Goal: Task Accomplishment & Management: Manage account settings

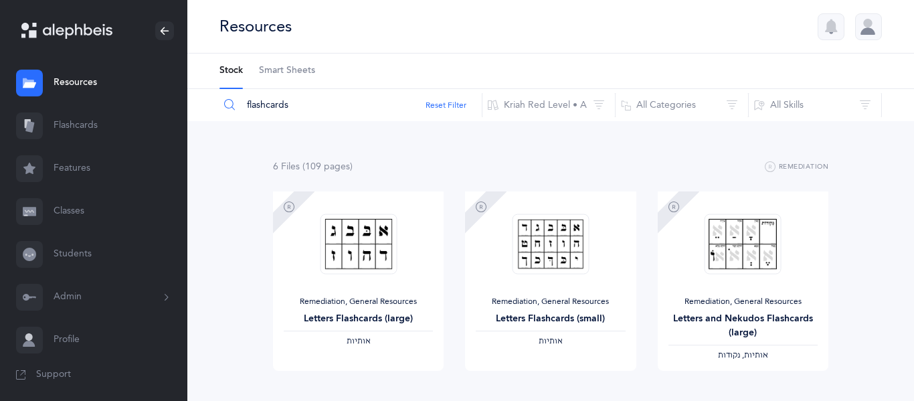
click at [66, 207] on link "Classes" at bounding box center [93, 211] width 187 height 43
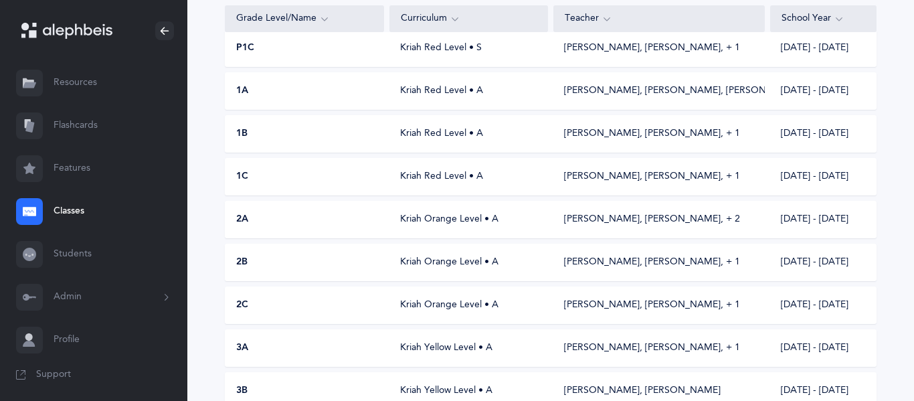
scroll to position [240, 0]
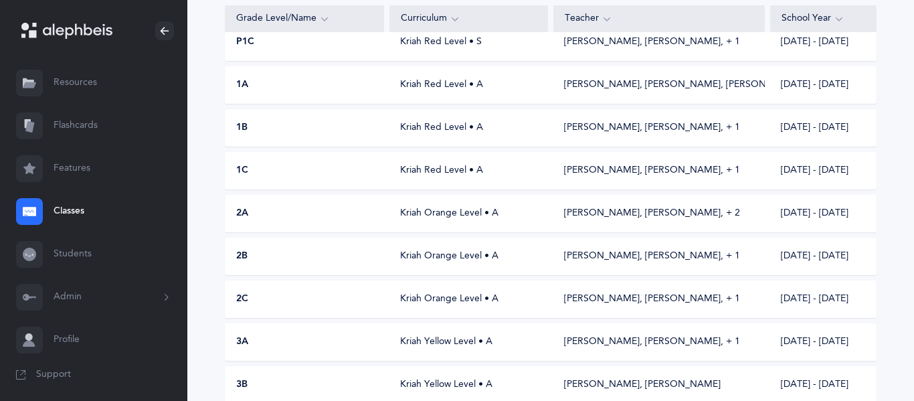
click at [393, 240] on div "2B Kriah Orange Level • A [PERSON_NAME], [PERSON_NAME]‪, + 1‬ [DATE] - [DATE]" at bounding box center [551, 256] width 652 height 37
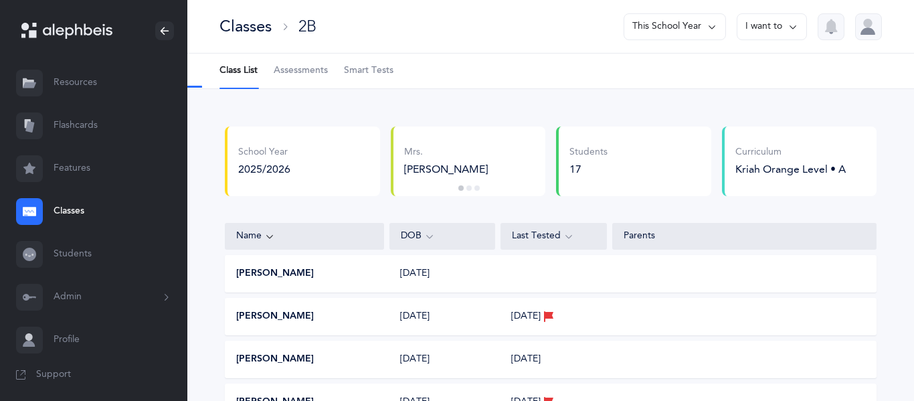
select select "2"
click at [319, 64] on span "Assessments" at bounding box center [301, 70] width 54 height 13
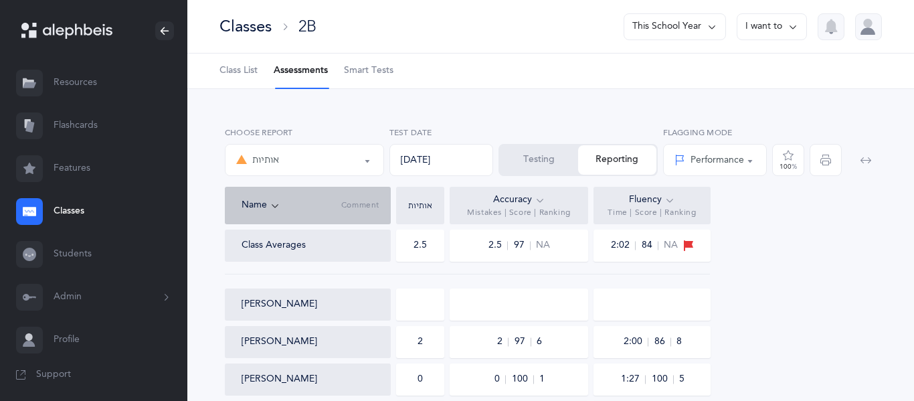
click at [238, 72] on span "Class List" at bounding box center [239, 70] width 38 height 13
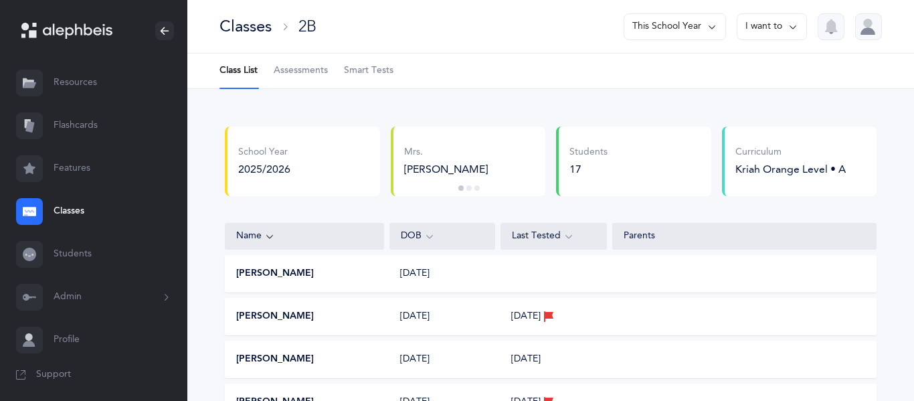
click at [584, 164] on div "17" at bounding box center [589, 169] width 38 height 15
click at [274, 67] on span "Assessments" at bounding box center [301, 70] width 54 height 13
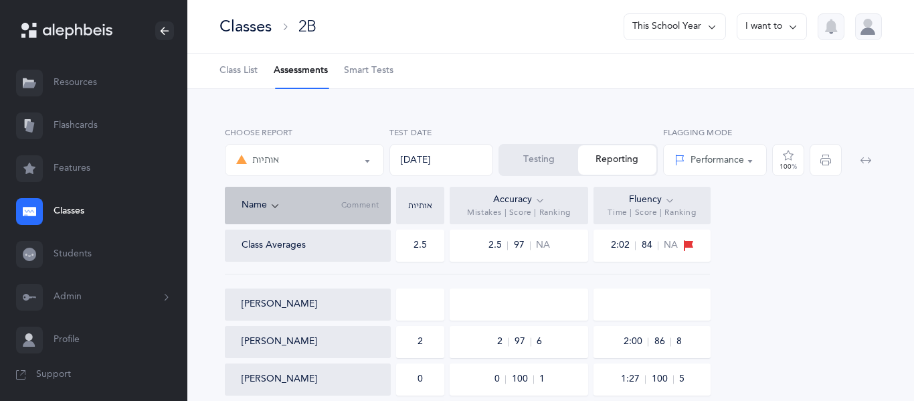
click at [103, 299] on button "Admin" at bounding box center [93, 297] width 187 height 43
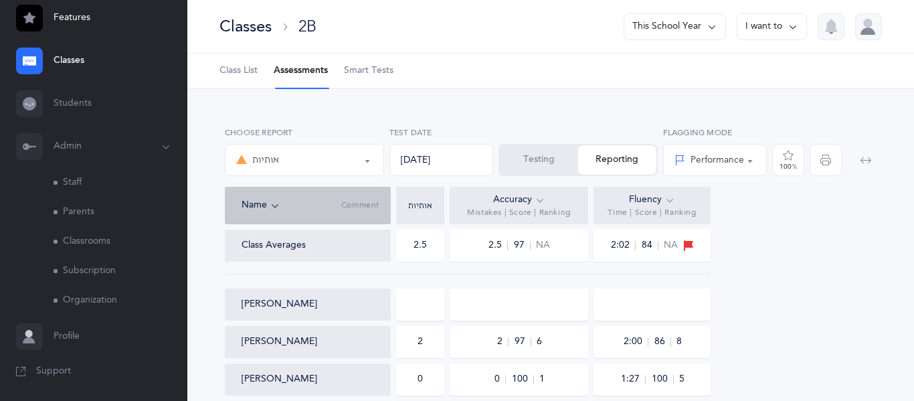
click at [63, 234] on link "Classrooms" at bounding box center [121, 241] width 134 height 29
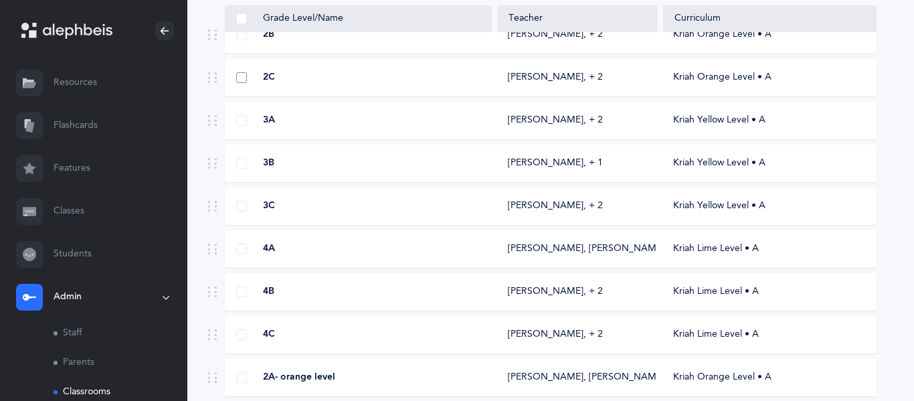
scroll to position [436, 0]
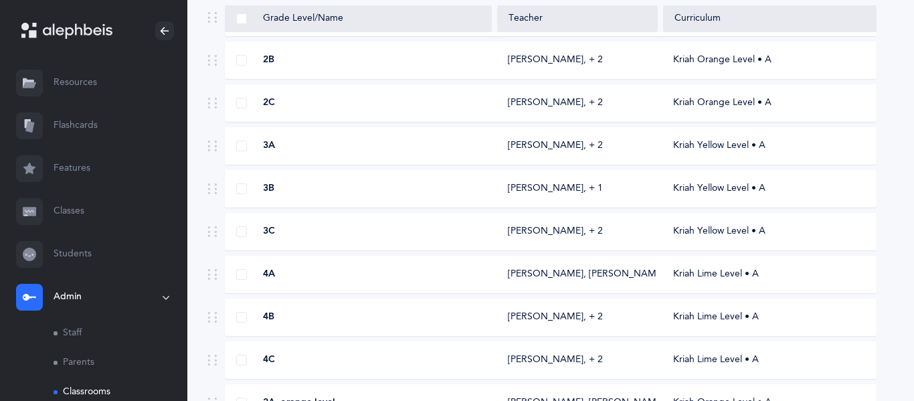
click at [241, 66] on div "2B" at bounding box center [359, 60] width 266 height 13
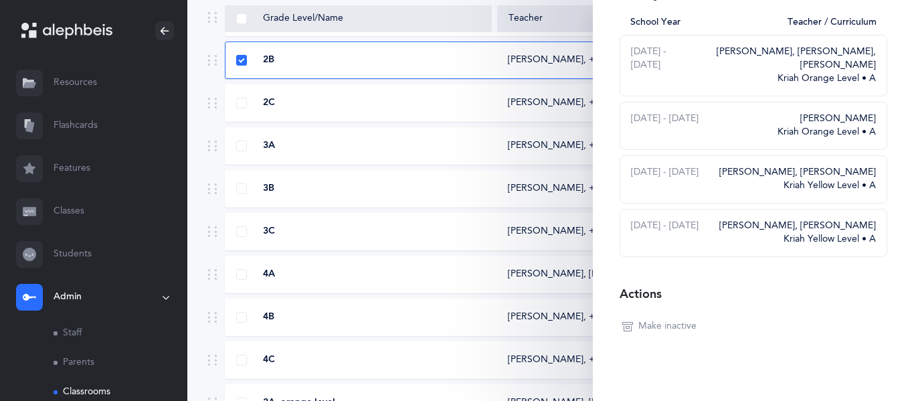
scroll to position [0, 0]
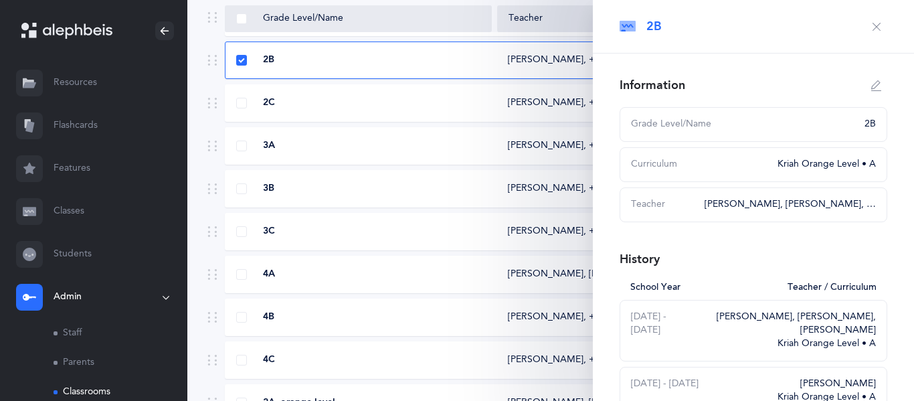
click at [873, 22] on icon "button" at bounding box center [877, 26] width 11 height 11
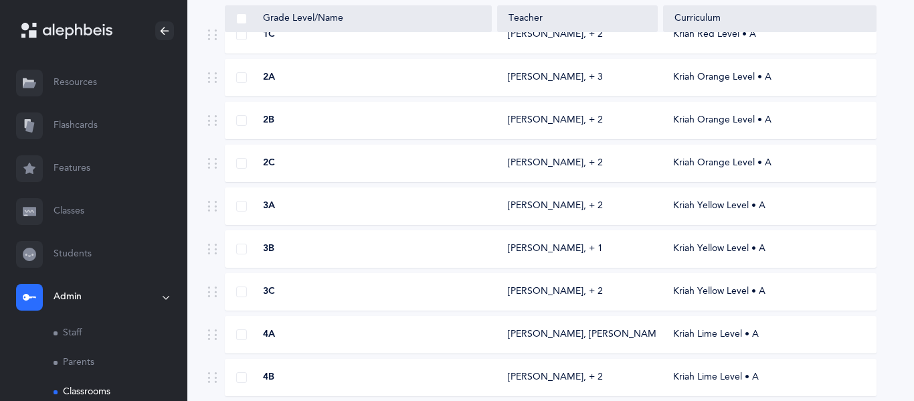
scroll to position [374, 0]
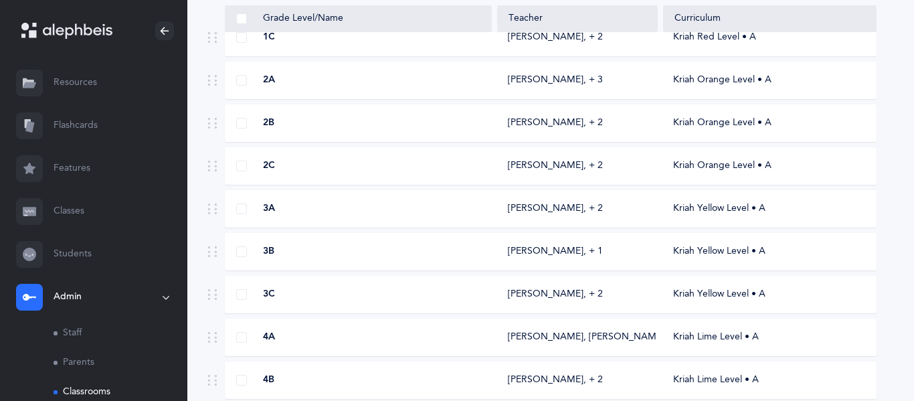
click at [244, 129] on div "2B" at bounding box center [359, 122] width 266 height 13
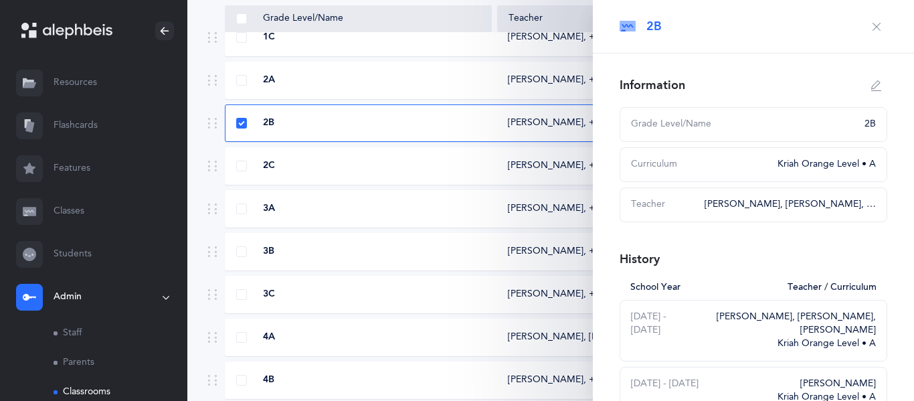
click at [876, 79] on button "button" at bounding box center [876, 85] width 21 height 21
type input "2B"
select select "3"
select select "1564"
select select "2611"
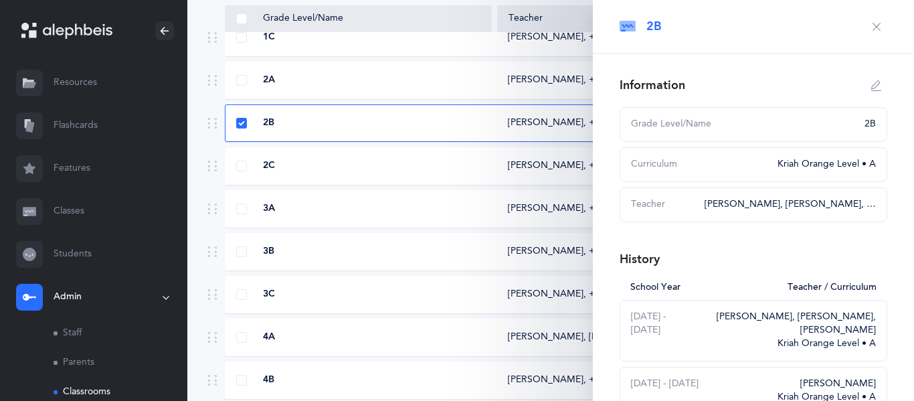
select select "2682"
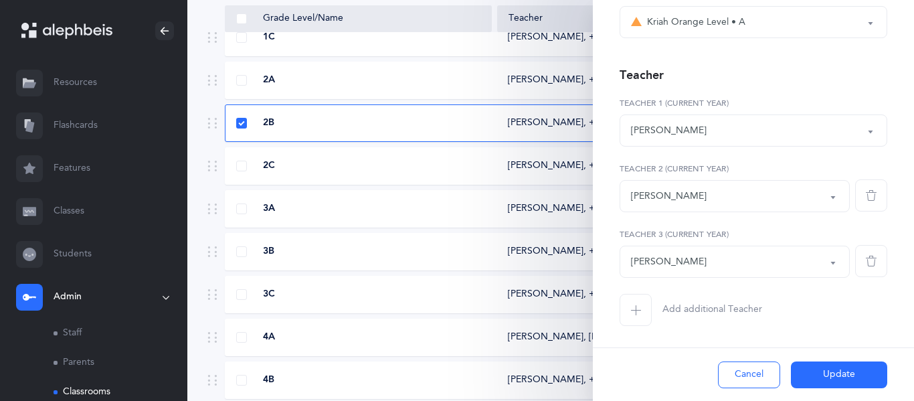
scroll to position [516, 0]
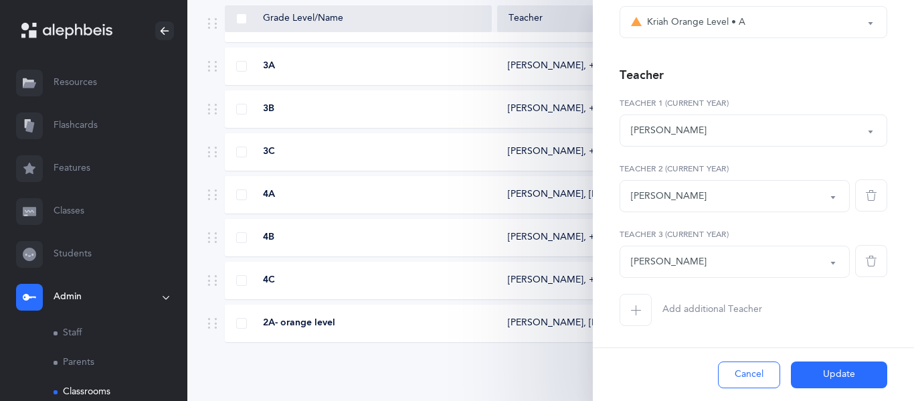
click at [719, 371] on button "Cancel" at bounding box center [749, 374] width 62 height 27
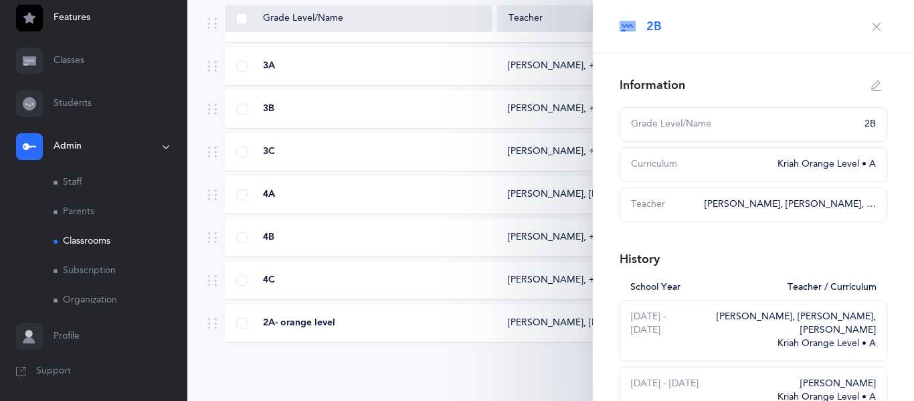
scroll to position [0, 0]
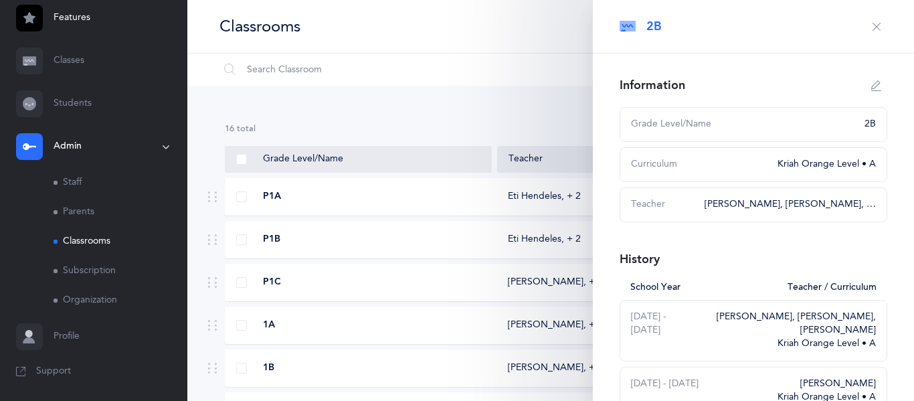
click at [874, 31] on icon "button" at bounding box center [877, 26] width 11 height 11
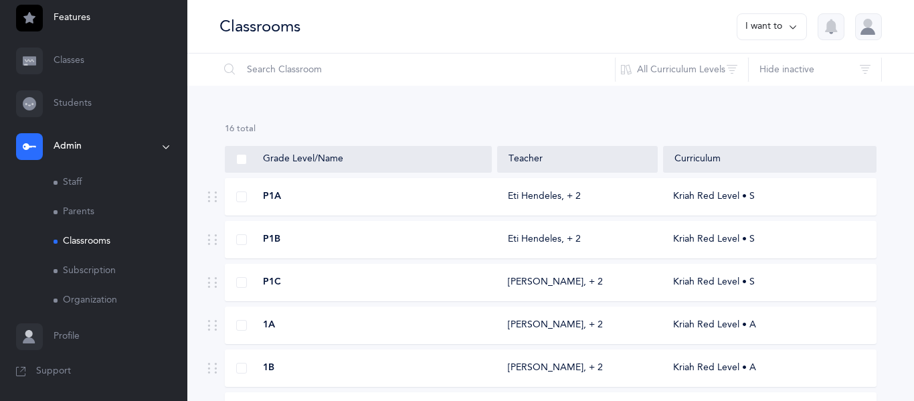
click at [758, 30] on button "I want to" at bounding box center [772, 26] width 70 height 27
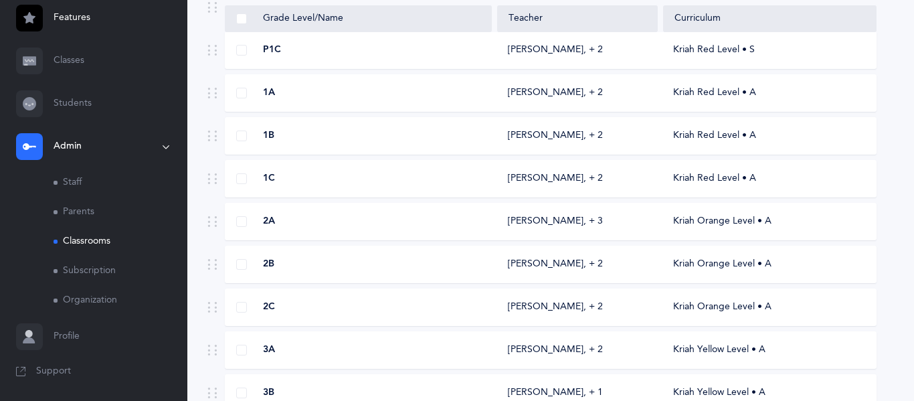
scroll to position [257, 0]
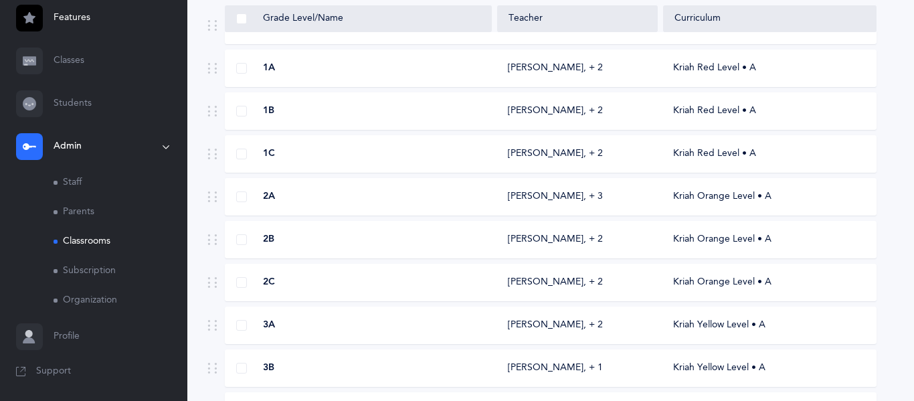
click at [341, 240] on div "2B" at bounding box center [359, 239] width 266 height 13
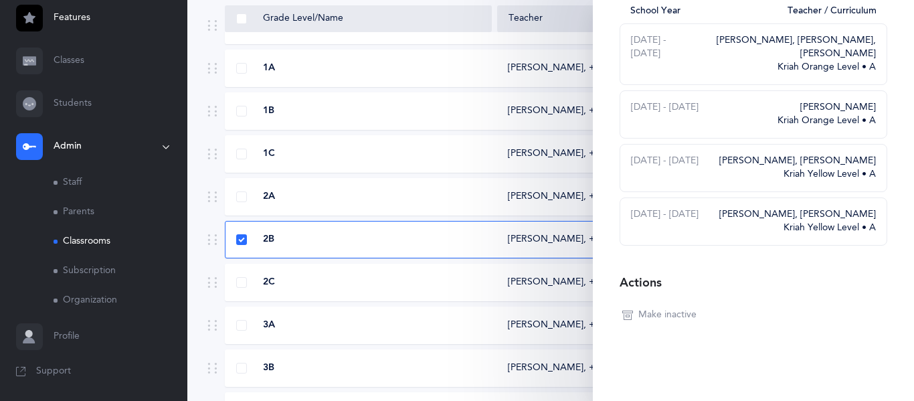
scroll to position [0, 0]
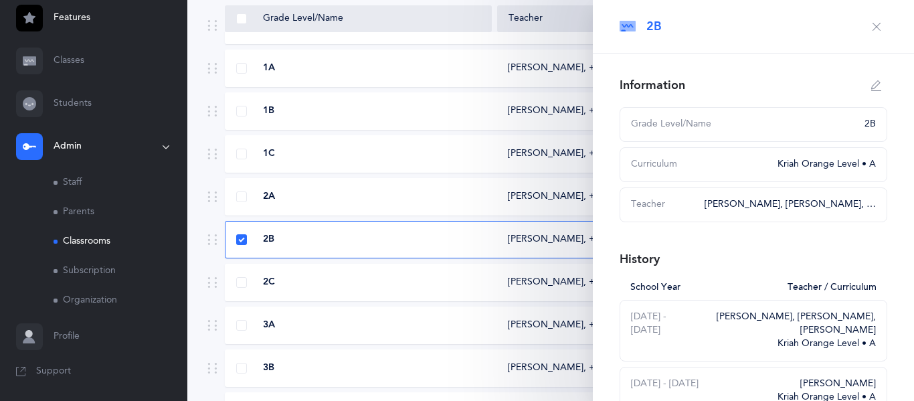
click at [875, 84] on icon "button" at bounding box center [877, 85] width 11 height 11
type input "2B"
select select "3"
select select "1564"
select select "2611"
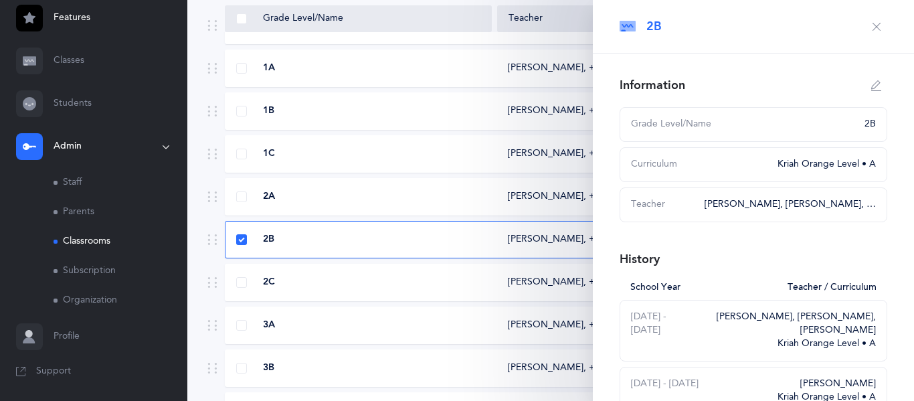
select select "2682"
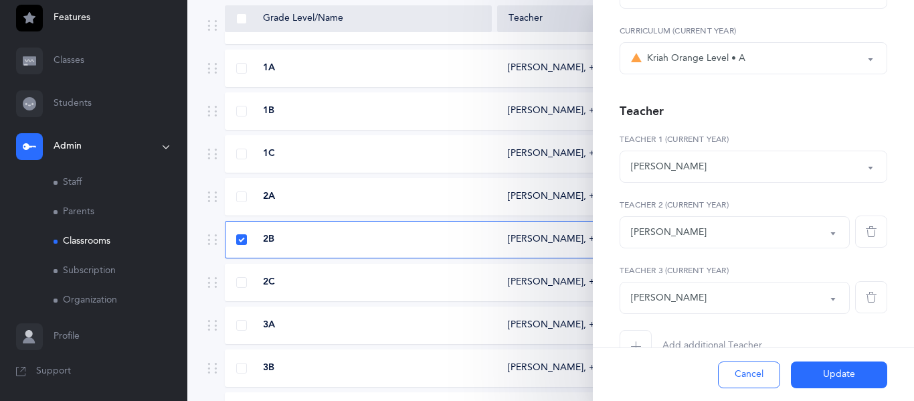
scroll to position [184, 0]
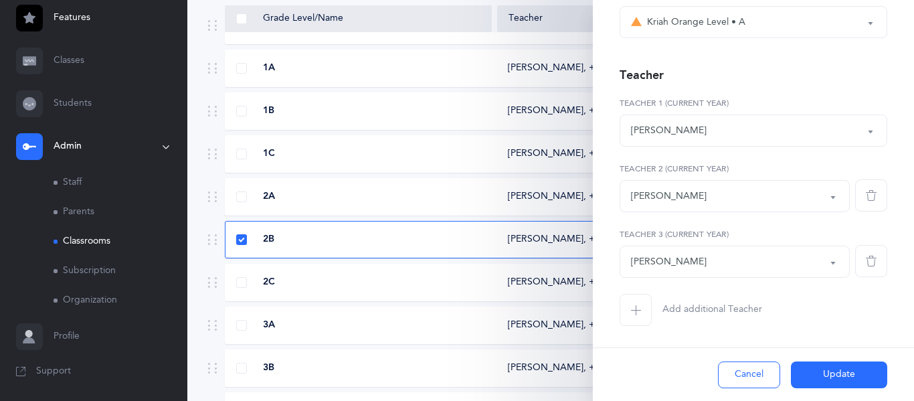
click at [740, 384] on button "Cancel" at bounding box center [749, 374] width 62 height 27
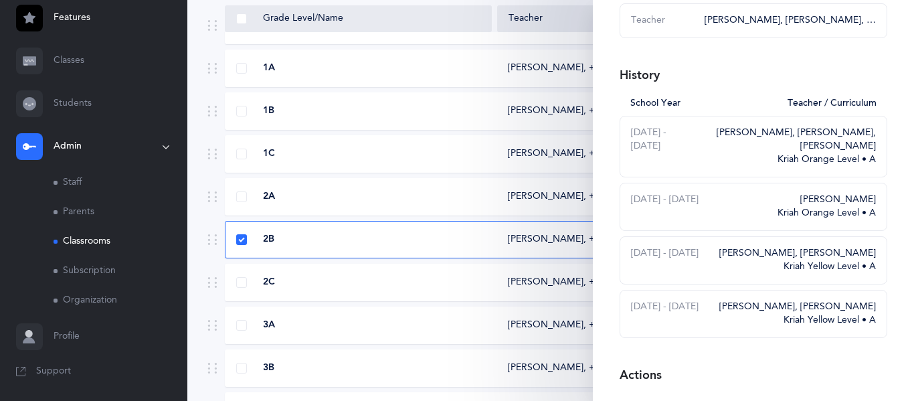
click at [74, 179] on link "Staff" at bounding box center [121, 182] width 134 height 29
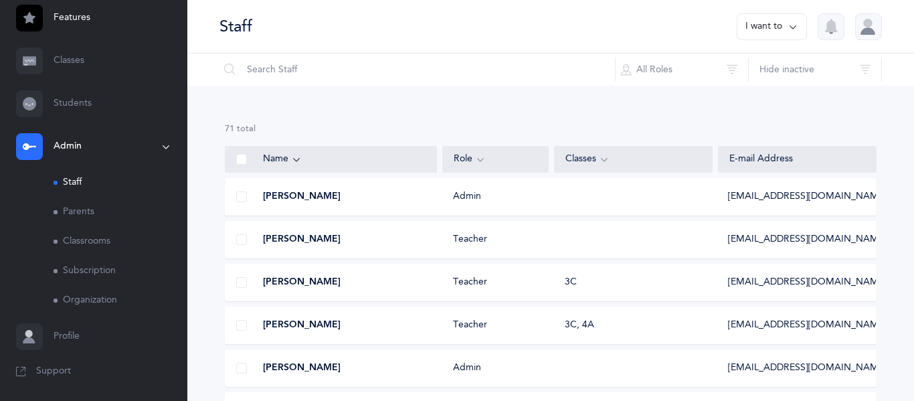
click at [74, 206] on link "Parents" at bounding box center [121, 211] width 134 height 29
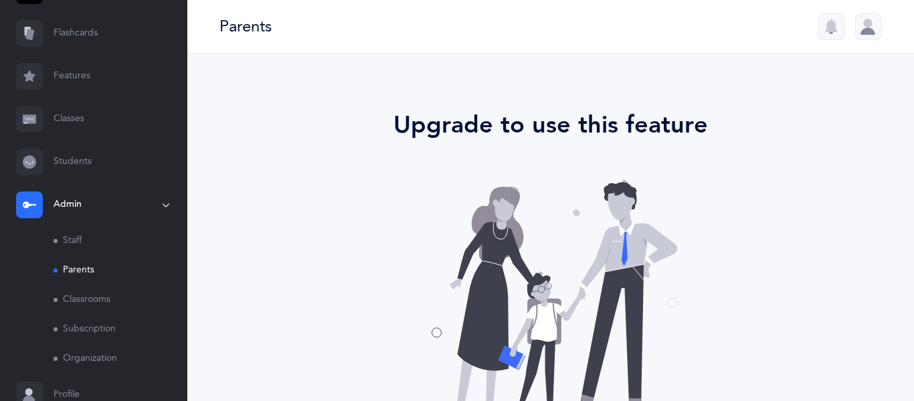
scroll to position [79, 0]
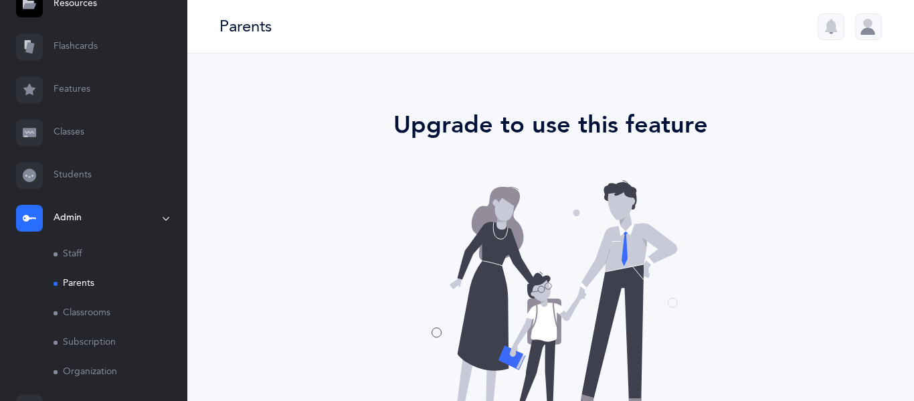
click at [78, 135] on link "Classes" at bounding box center [93, 132] width 187 height 43
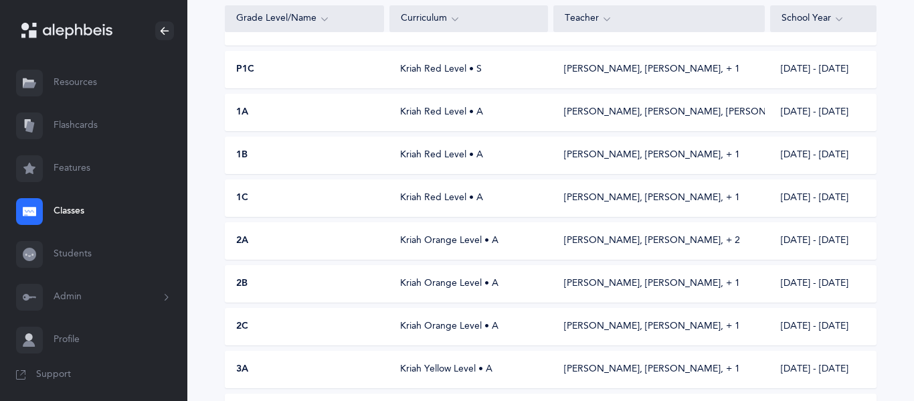
scroll to position [253, 0]
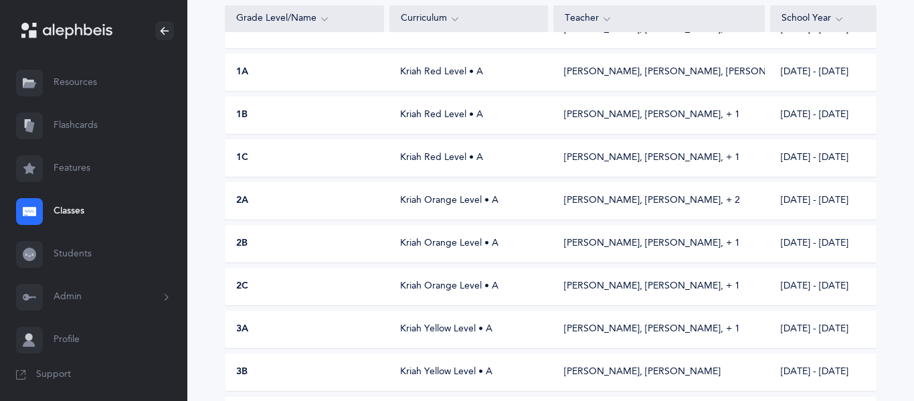
click at [351, 226] on div "2B Kriah Orange Level • A [PERSON_NAME], [PERSON_NAME]‪, + 1‬ [DATE] - [DATE]" at bounding box center [551, 243] width 652 height 37
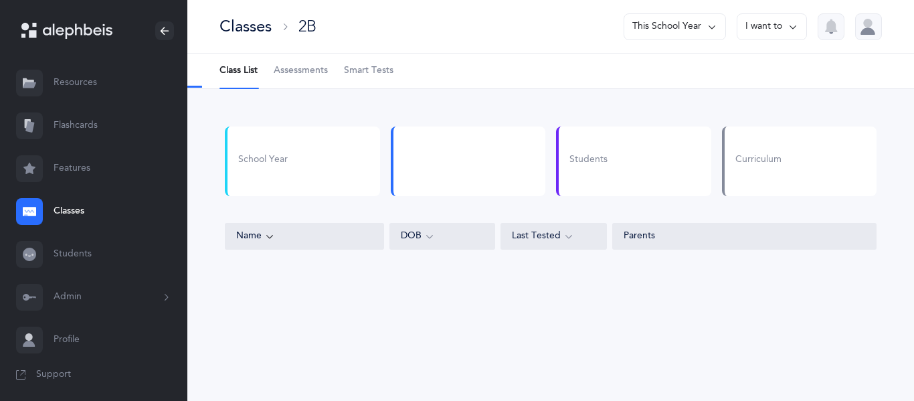
click at [777, 27] on button "I want to" at bounding box center [772, 26] width 70 height 27
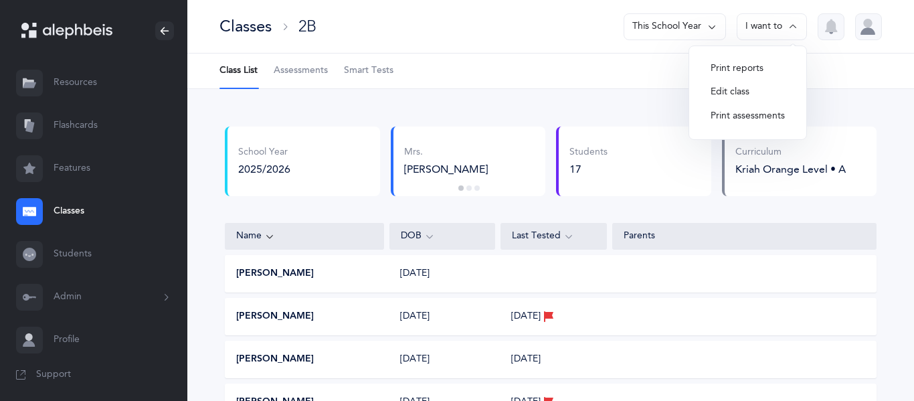
click at [731, 90] on button "Edit class" at bounding box center [748, 92] width 96 height 24
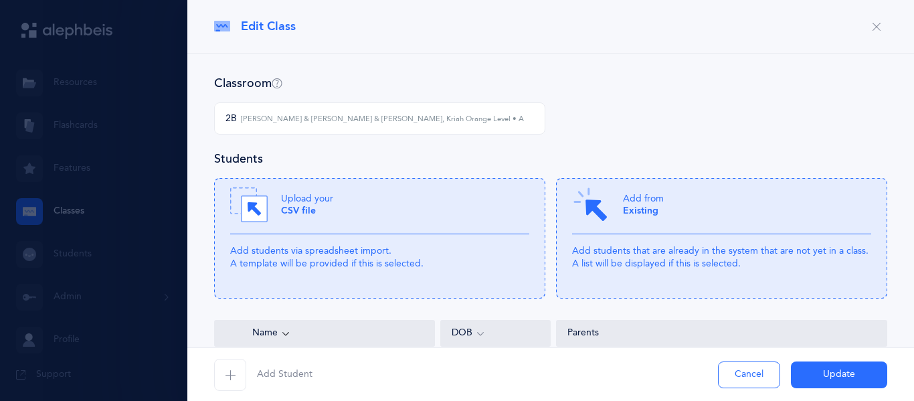
scroll to position [161, 0]
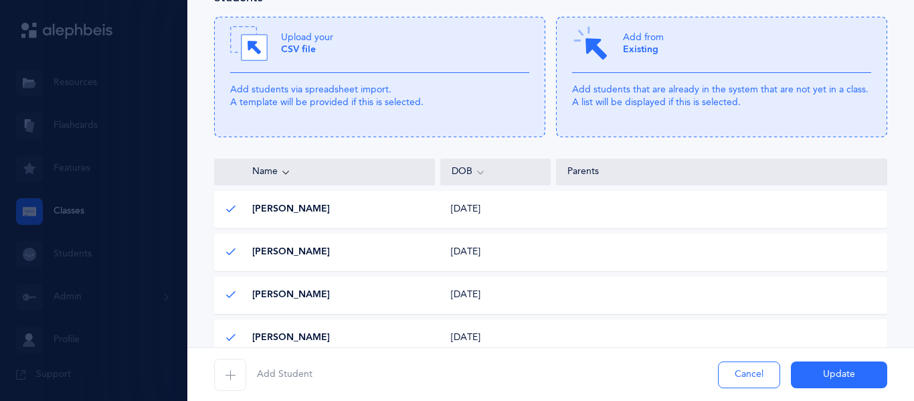
click at [242, 370] on span "button" at bounding box center [230, 375] width 32 height 32
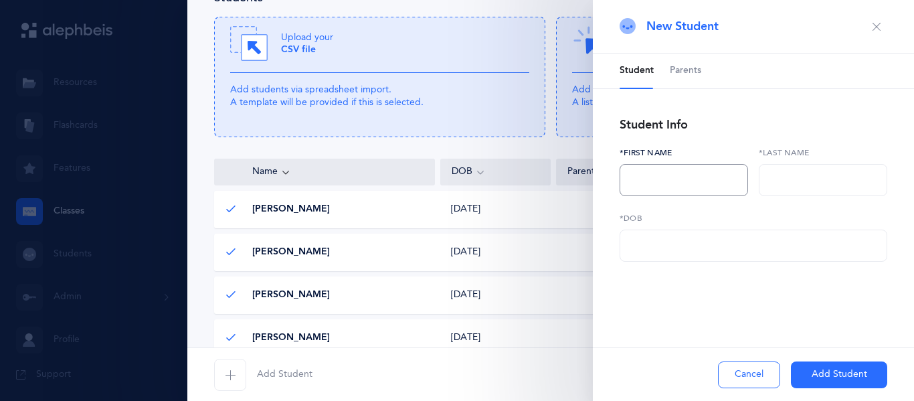
click at [722, 169] on input "text" at bounding box center [684, 180] width 129 height 32
type input "Romi"
type input "[PERSON_NAME]"
click at [731, 238] on input "text" at bounding box center [754, 246] width 268 height 32
type input "[DATE]"
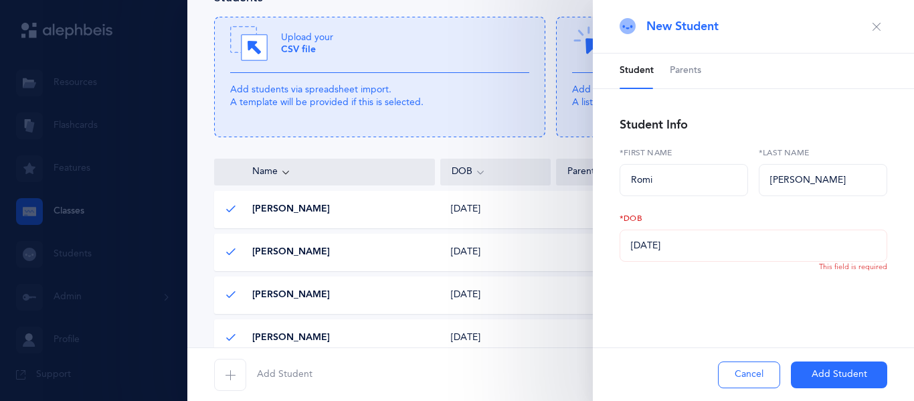
click at [839, 365] on button "Add Student" at bounding box center [839, 374] width 96 height 27
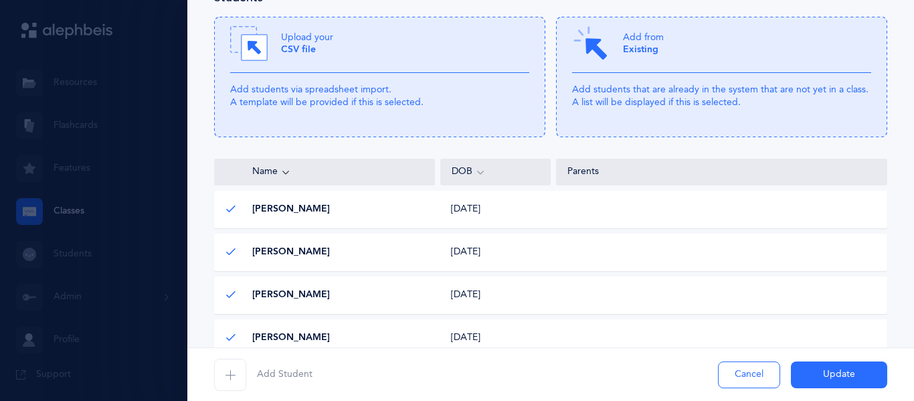
scroll to position [840, 0]
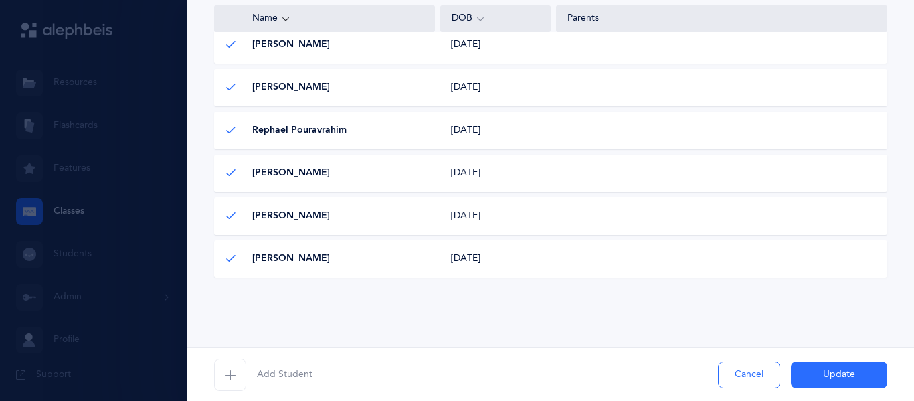
click at [226, 370] on icon "button" at bounding box center [230, 375] width 11 height 11
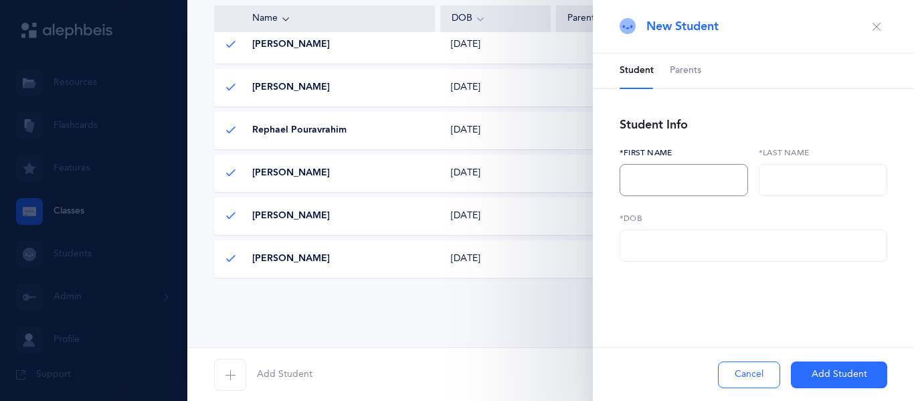
click at [664, 175] on input "text" at bounding box center [684, 180] width 129 height 32
type input "[PERSON_NAME]"
type input "Statman"
type input "[DATE]"
click at [875, 380] on button "Add Student" at bounding box center [839, 374] width 96 height 27
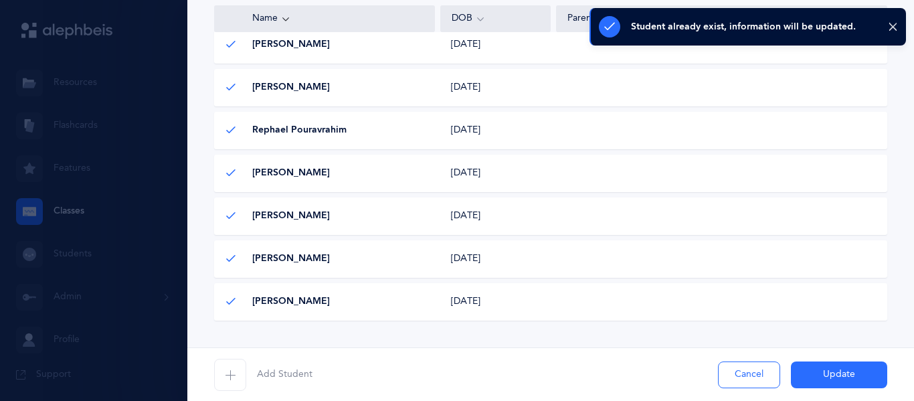
click at [241, 367] on span "button" at bounding box center [230, 375] width 32 height 32
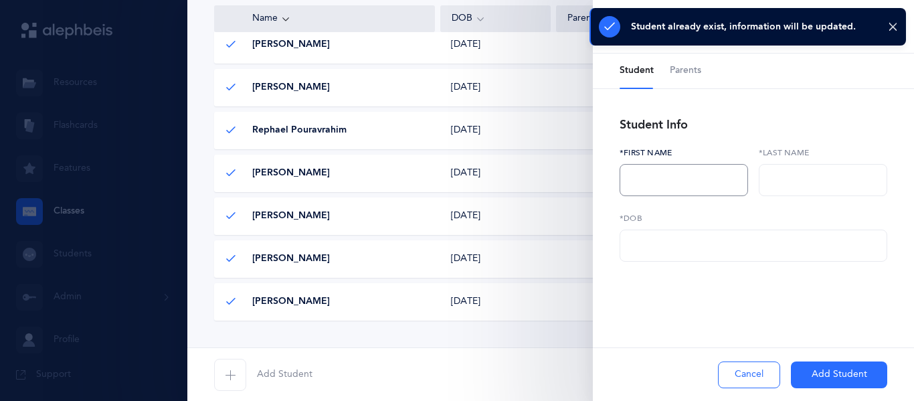
click at [675, 192] on input "text" at bounding box center [684, 180] width 129 height 32
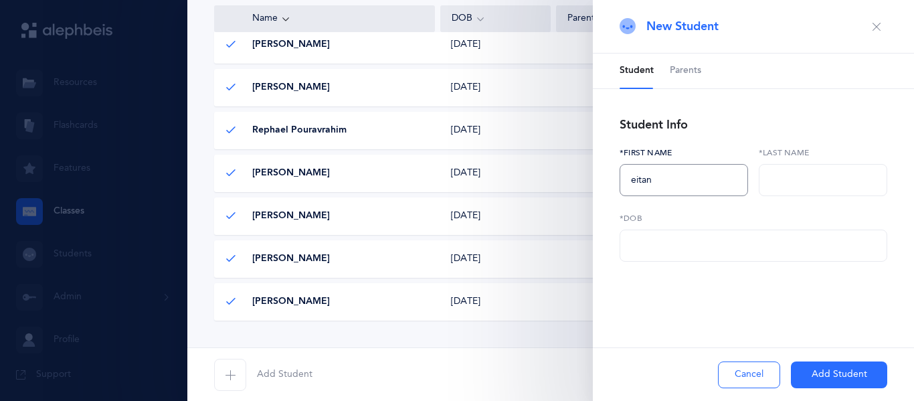
type input "eitan"
type input "[PERSON_NAME]"
click at [638, 181] on input "eitan" at bounding box center [684, 180] width 129 height 32
type input "Eitan"
click at [713, 252] on input "text" at bounding box center [754, 246] width 268 height 32
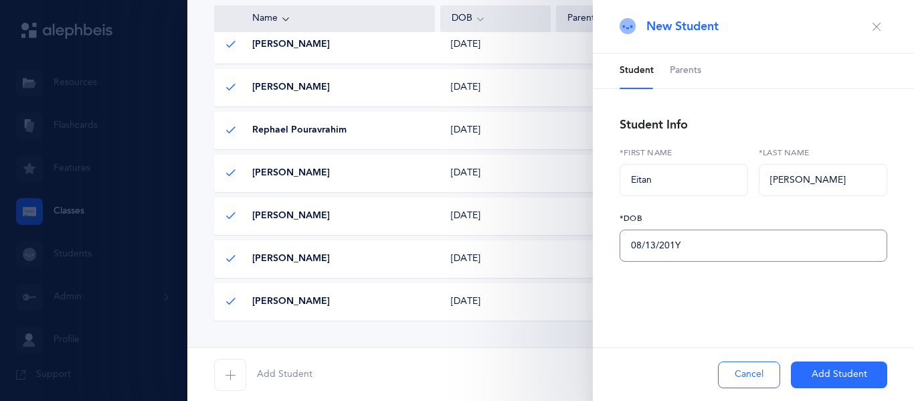
type input "[DATE]"
click at [864, 372] on button "Add Student" at bounding box center [839, 374] width 96 height 27
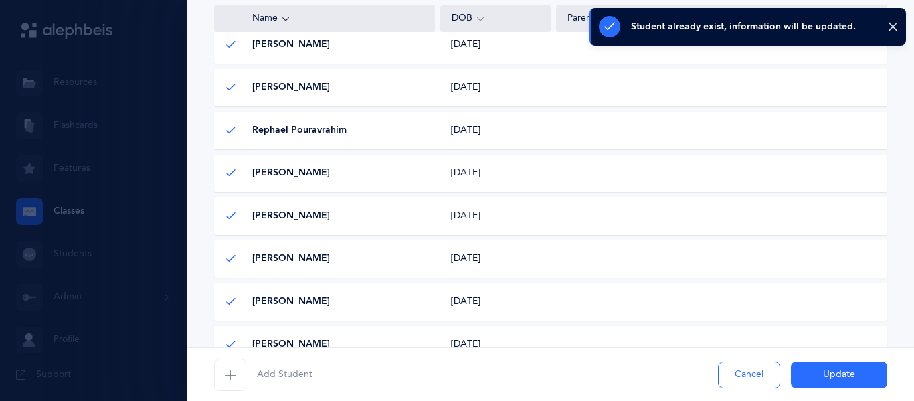
click at [238, 383] on span "button" at bounding box center [230, 375] width 32 height 32
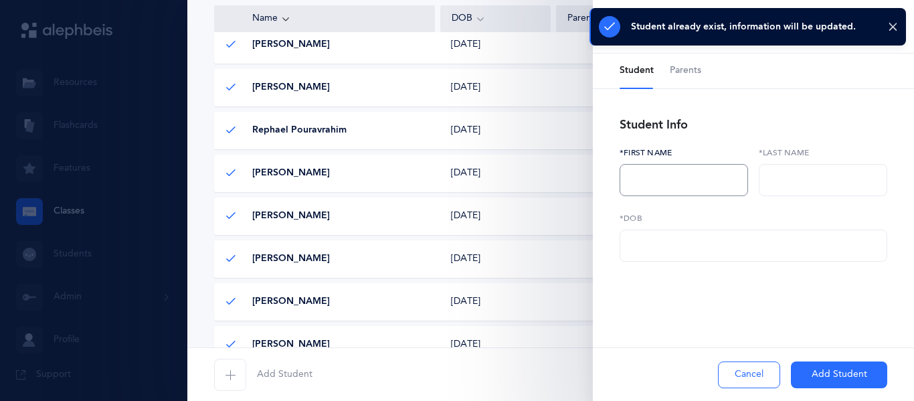
click at [656, 164] on input "text" at bounding box center [684, 180] width 129 height 32
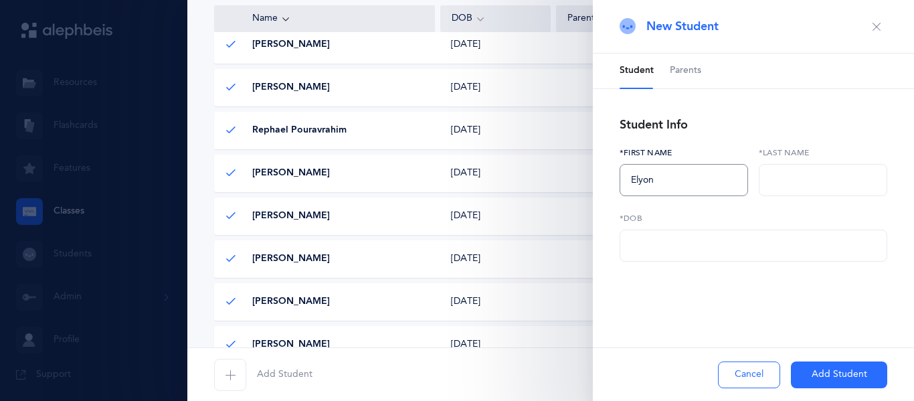
type input "Elyon"
type input "A"
type input "z"
type input "X"
type input "z"
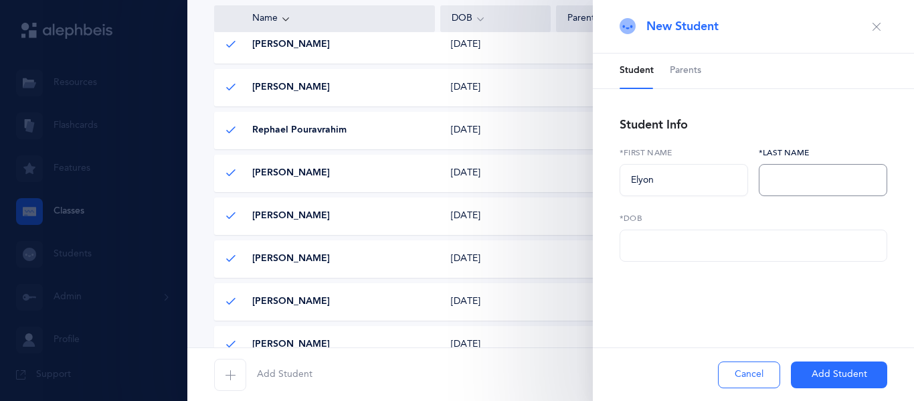
type input "z"
type input "[PERSON_NAME]"
click at [704, 260] on input "text" at bounding box center [754, 246] width 268 height 32
type input "[DATE]"
click at [866, 366] on button "Add Student" at bounding box center [839, 374] width 96 height 27
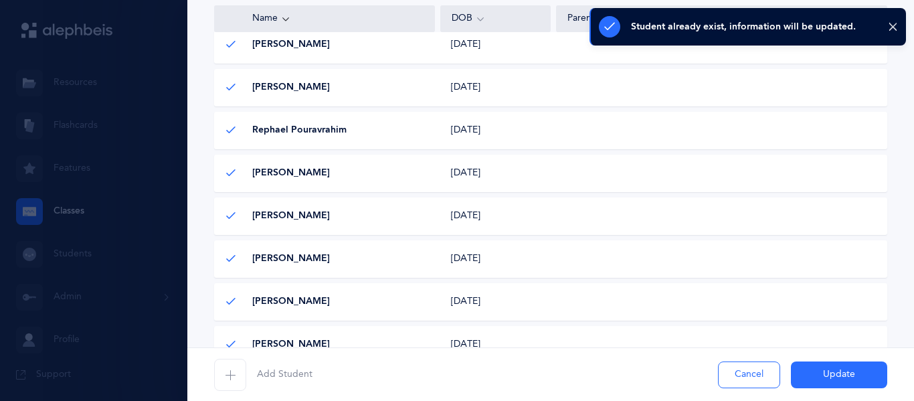
click at [839, 376] on button "Update" at bounding box center [839, 374] width 96 height 27
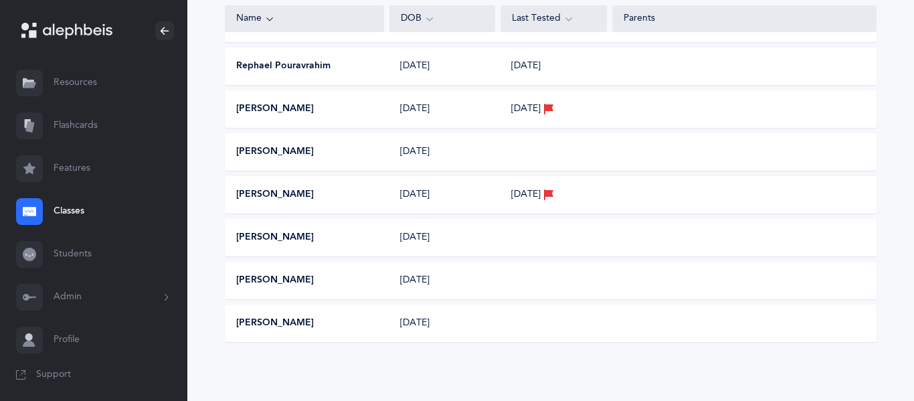
scroll to position [0, 0]
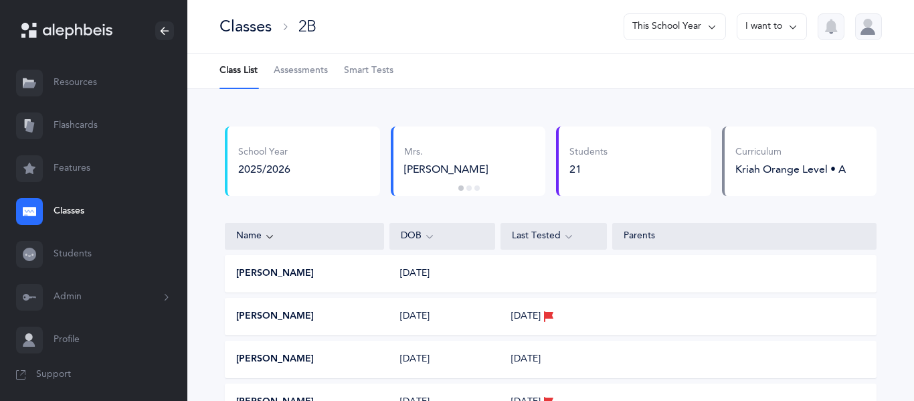
click at [230, 26] on div "Classes" at bounding box center [246, 26] width 52 height 22
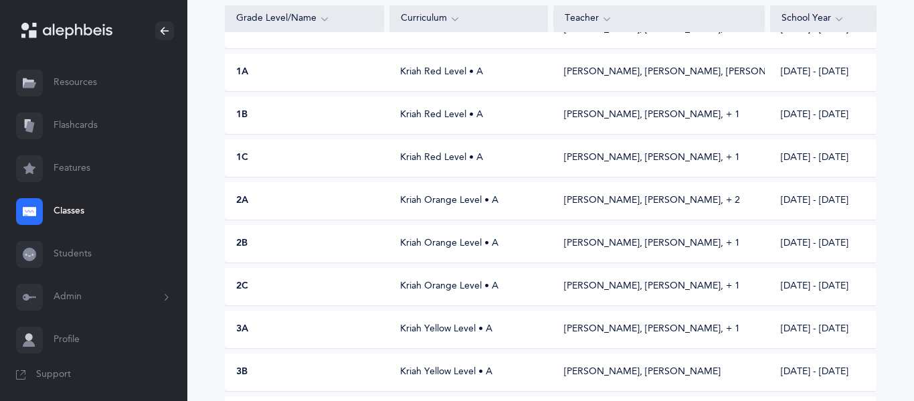
scroll to position [278, 0]
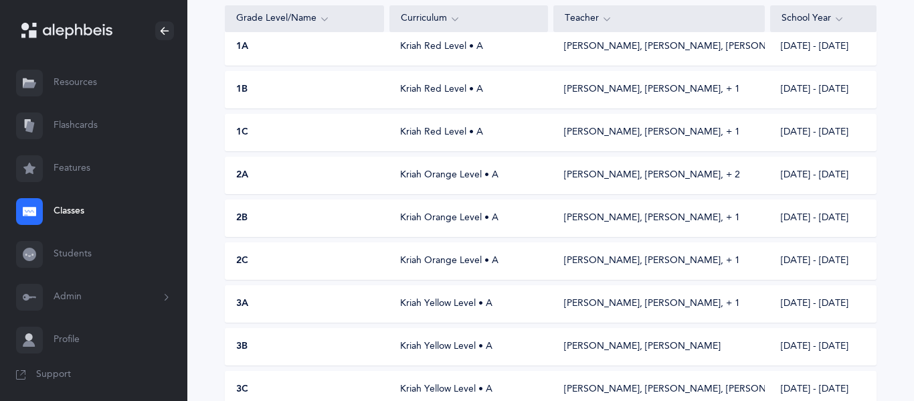
click at [374, 246] on div "2C Kriah Orange Level • A [PERSON_NAME], [PERSON_NAME]‪, + 1‬ [DATE] - [DATE]" at bounding box center [551, 260] width 652 height 37
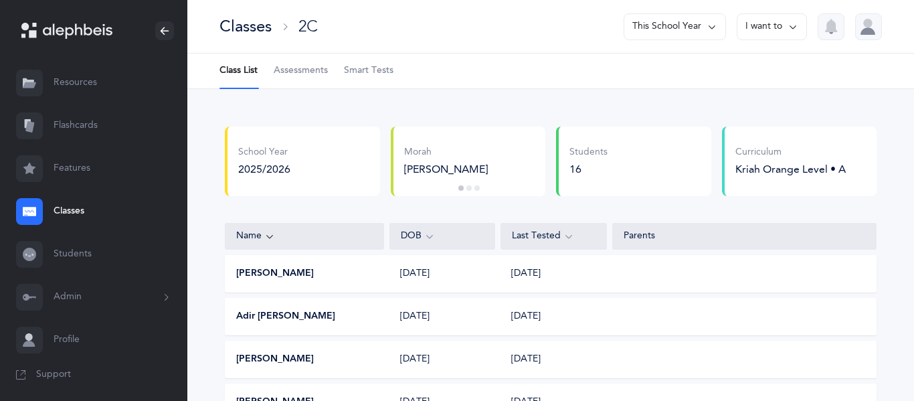
click at [631, 181] on div "Students 16" at bounding box center [633, 162] width 155 height 70
click at [784, 36] on button "I want to" at bounding box center [772, 26] width 70 height 27
click at [750, 99] on button "Edit class" at bounding box center [748, 92] width 96 height 24
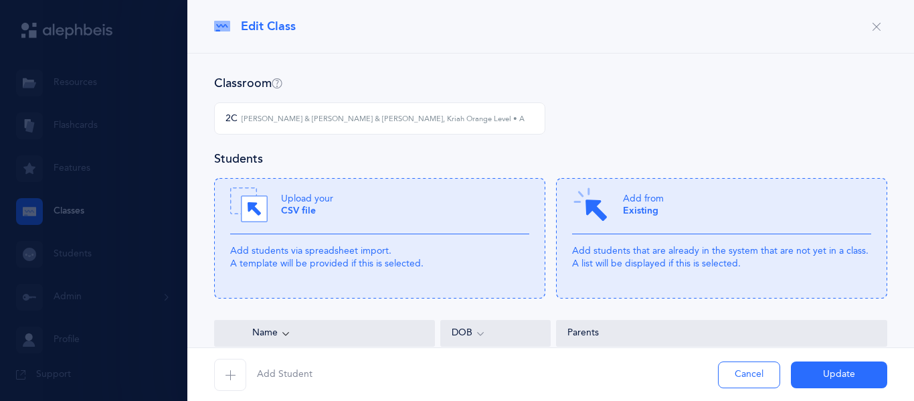
scroll to position [231, 0]
click at [238, 378] on span "button" at bounding box center [230, 375] width 32 height 32
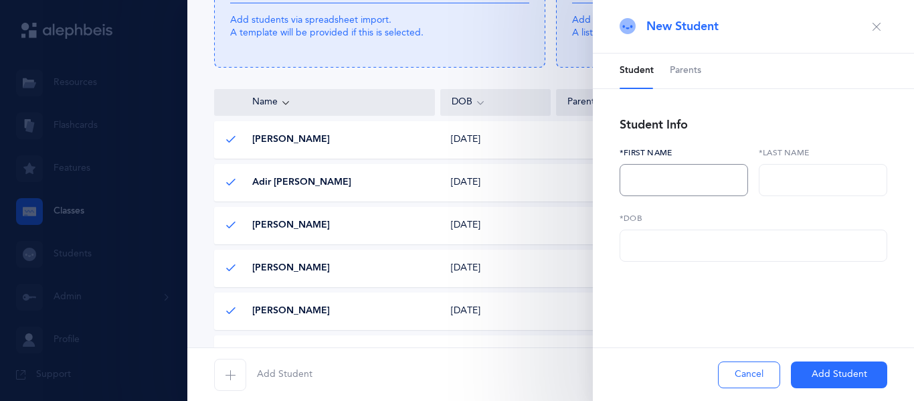
click at [683, 173] on input "text" at bounding box center [684, 180] width 129 height 32
type input "[PERSON_NAME]"
type input "Weisz"
click at [639, 257] on input "text" at bounding box center [754, 246] width 268 height 32
type input "[DATE]"
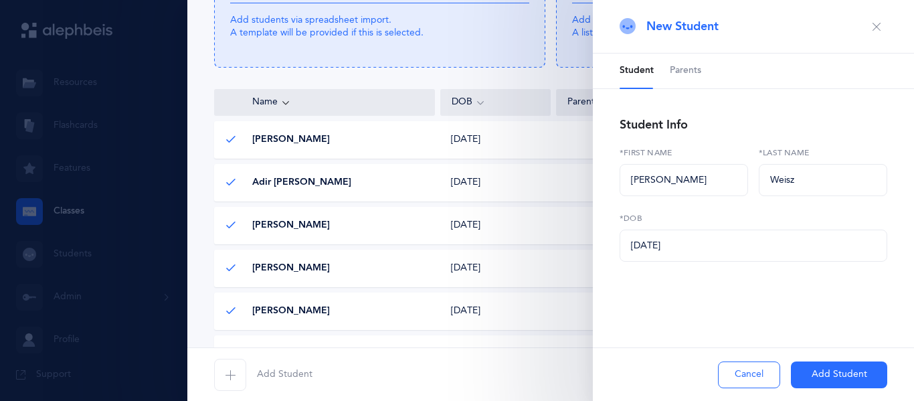
click at [822, 360] on div "Cancel Add Student" at bounding box center [753, 374] width 321 height 54
click at [818, 366] on button "Add Student" at bounding box center [839, 374] width 96 height 27
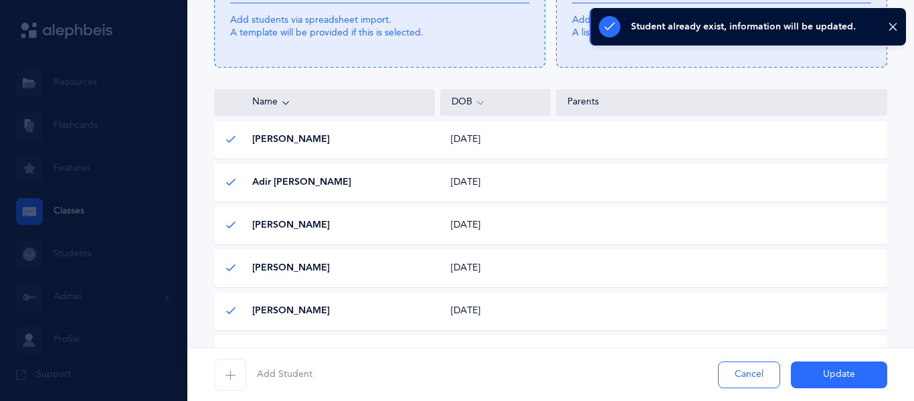
click at [250, 372] on button "Add Student" at bounding box center [263, 375] width 98 height 32
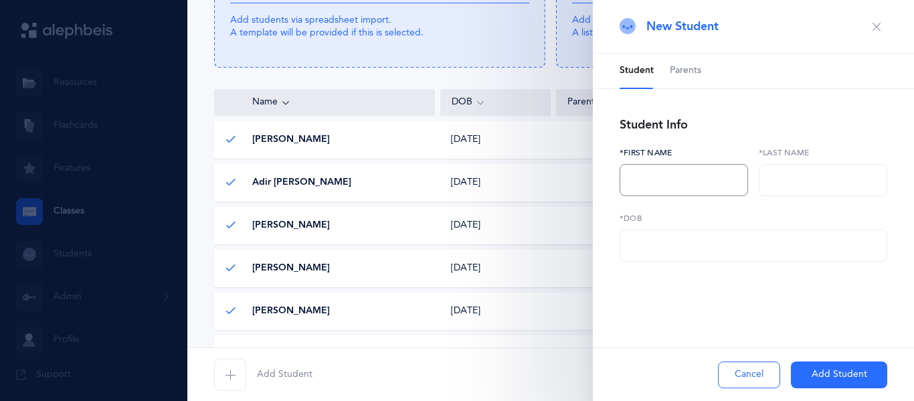
click at [747, 177] on input "text" at bounding box center [684, 180] width 129 height 32
type input "[PERSON_NAME]"
type input "Yahoodain"
click at [619, 280] on div "Student Parents Student Info [PERSON_NAME] *First name Yahoodain *Last name *DO…" at bounding box center [753, 203] width 321 height 299
click at [710, 240] on input "text" at bounding box center [754, 246] width 268 height 32
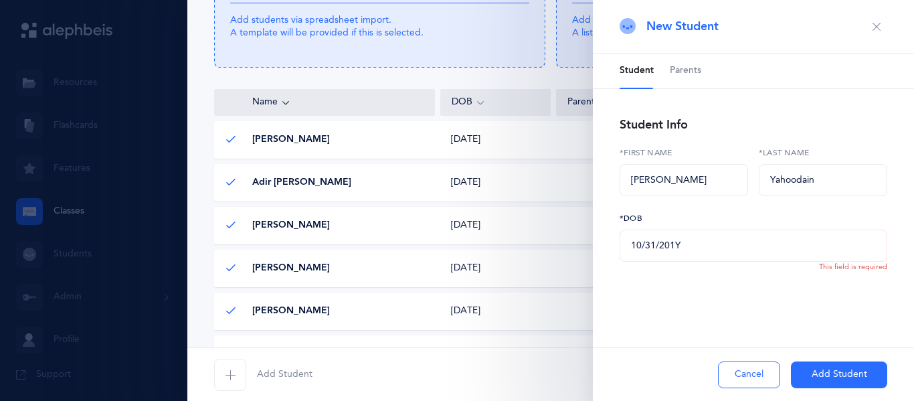
type input "[DATE]"
click at [800, 367] on button "Add Student" at bounding box center [839, 374] width 96 height 27
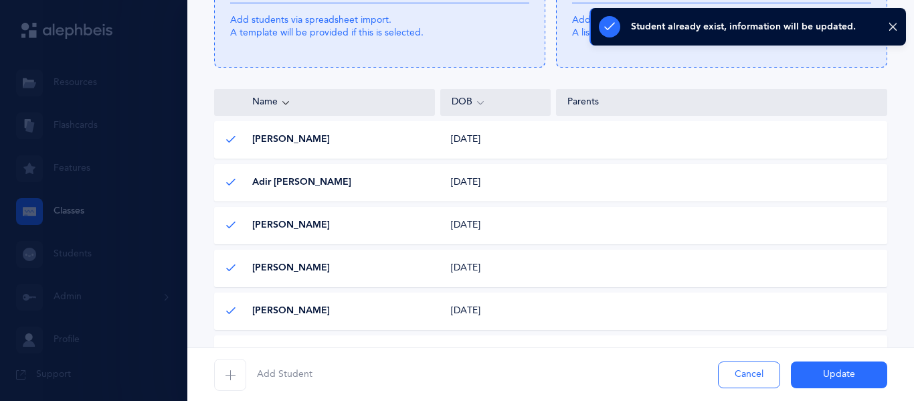
click at [857, 371] on button "Update" at bounding box center [839, 374] width 96 height 27
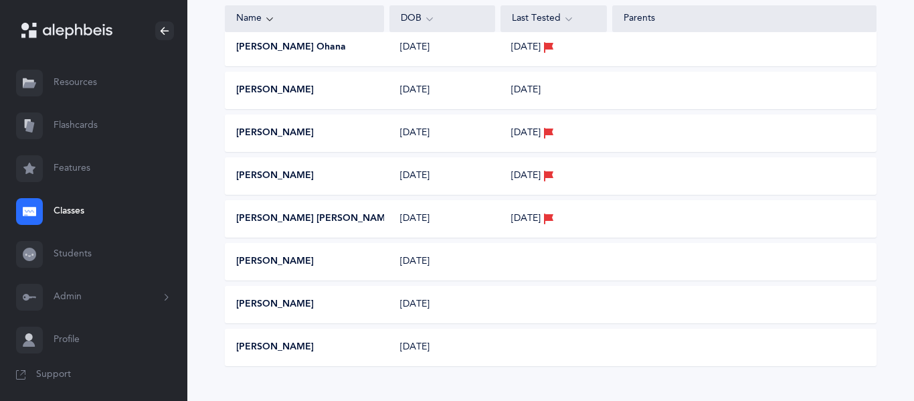
scroll to position [0, 0]
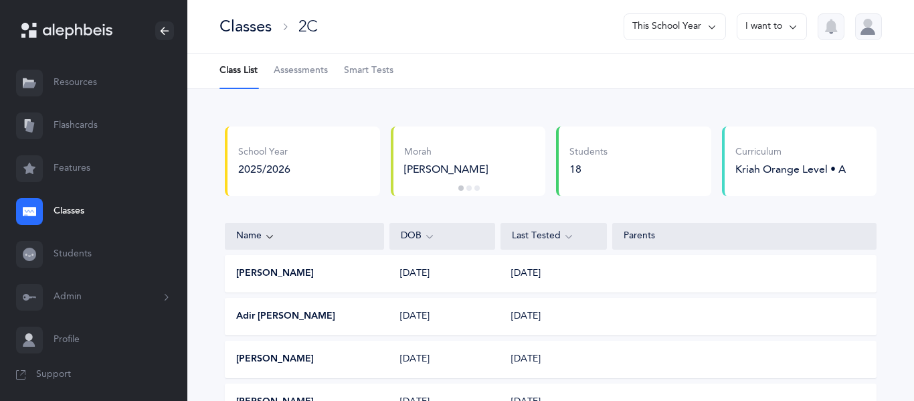
click at [325, 78] on link "Assessments" at bounding box center [301, 71] width 54 height 35
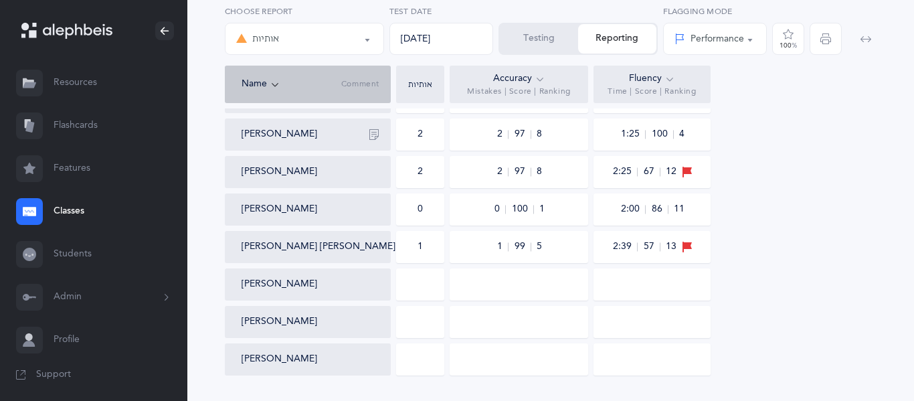
scroll to position [588, 0]
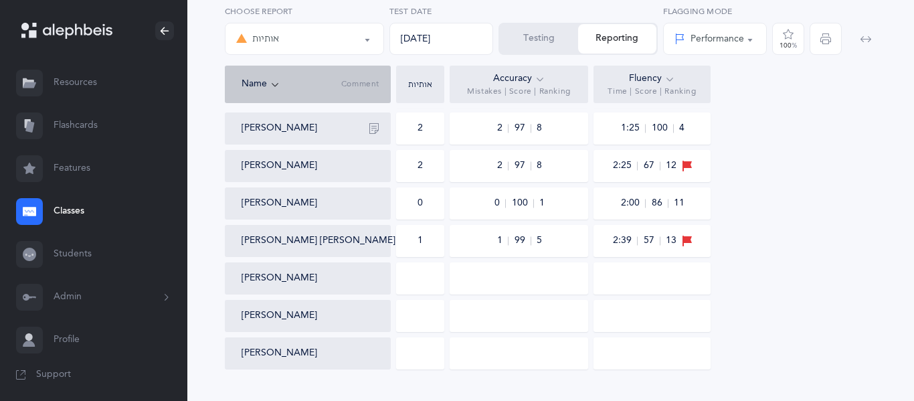
click at [807, 94] on div "Name Comment אותיות Accuracy Mistakes | Score | Ranking Fluency Time | Score | …" at bounding box center [551, 84] width 652 height 37
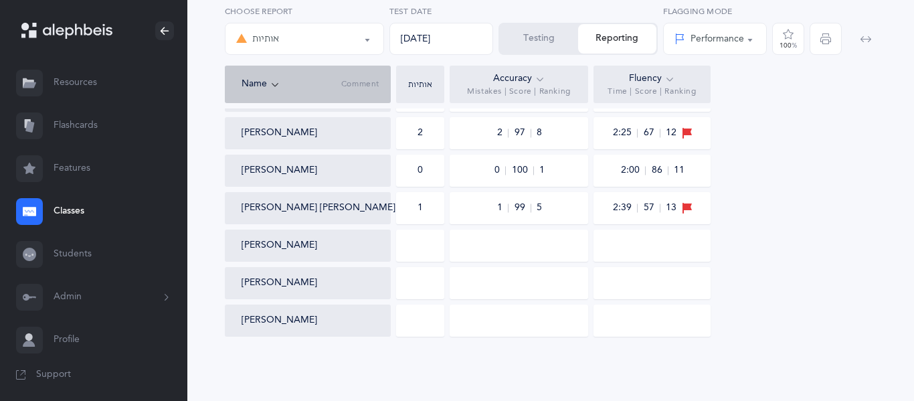
scroll to position [0, 0]
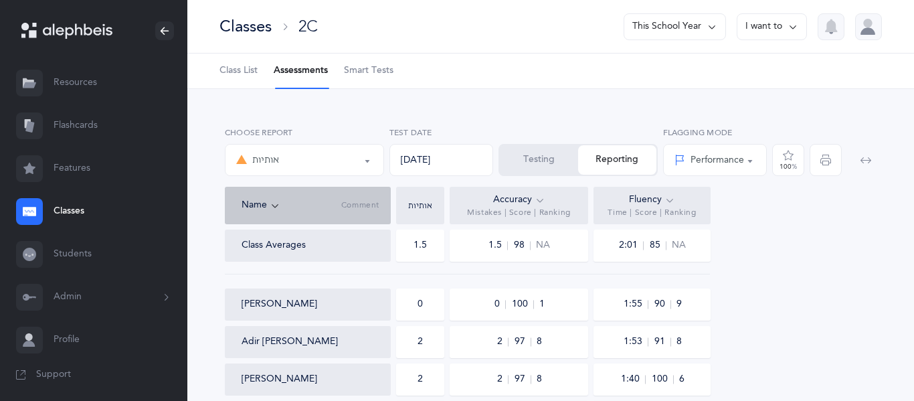
click at [64, 214] on link "Classes" at bounding box center [93, 211] width 187 height 43
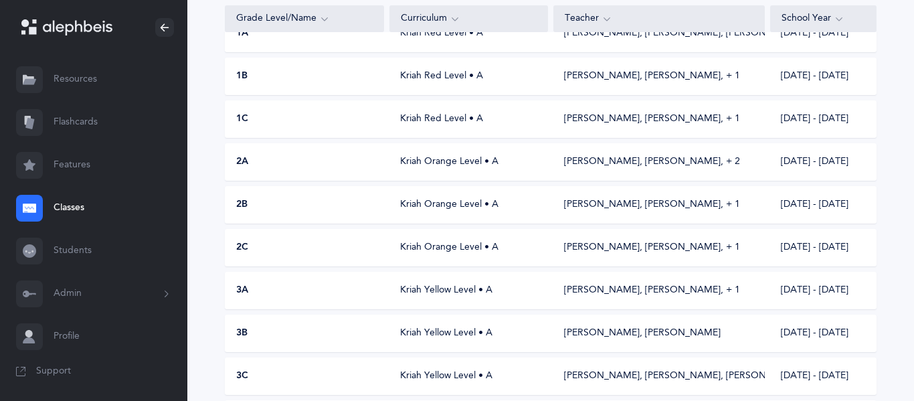
scroll to position [295, 0]
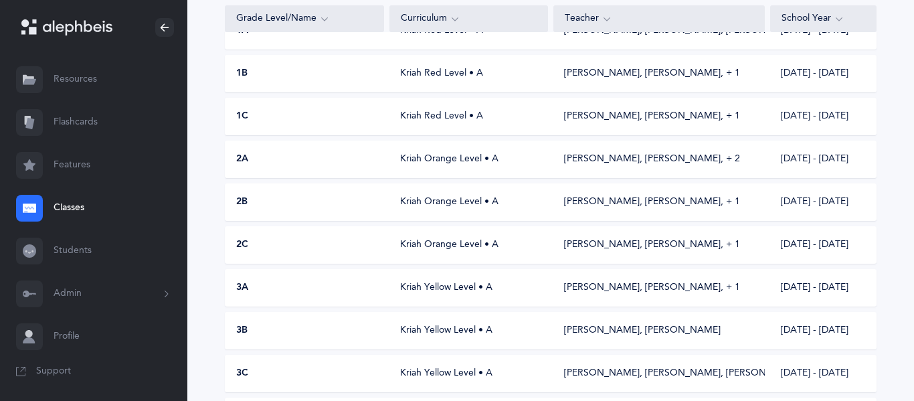
click at [414, 191] on div "2B Kriah Orange Level • A [PERSON_NAME], [PERSON_NAME]‪, + 1‬ [DATE] - [DATE]" at bounding box center [551, 201] width 652 height 37
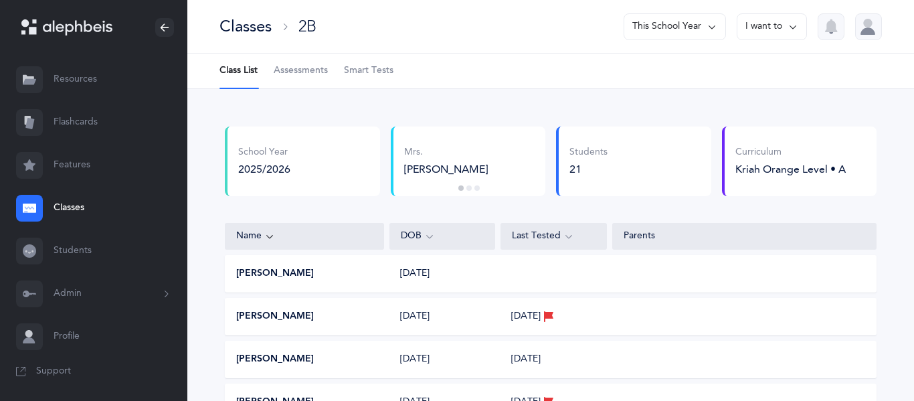
click at [272, 71] on ul "Class List Assessments Smart Tests" at bounding box center [550, 71] width 727 height 35
click at [290, 84] on link "Assessments" at bounding box center [301, 71] width 54 height 35
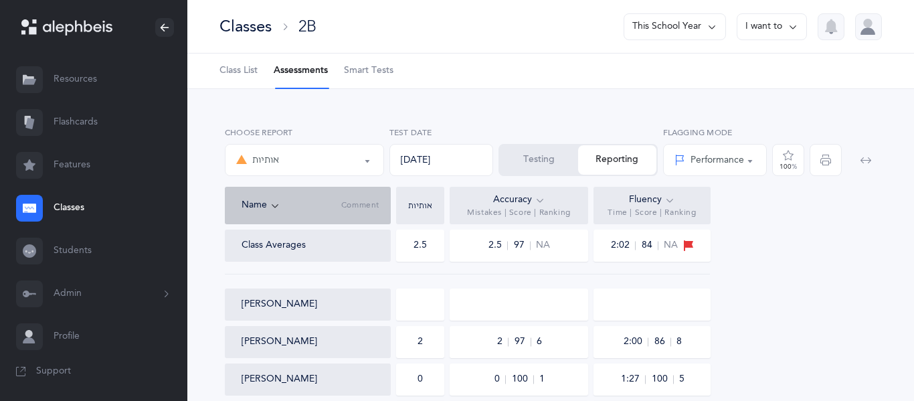
click at [523, 167] on button "Testing" at bounding box center [539, 159] width 78 height 29
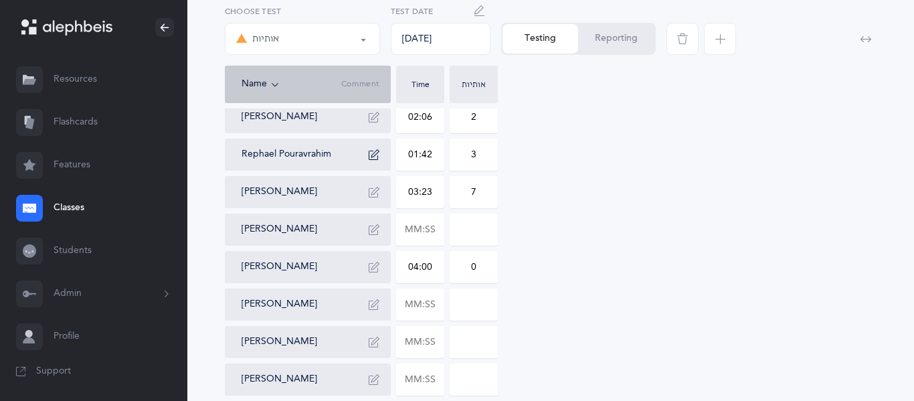
scroll to position [643, 0]
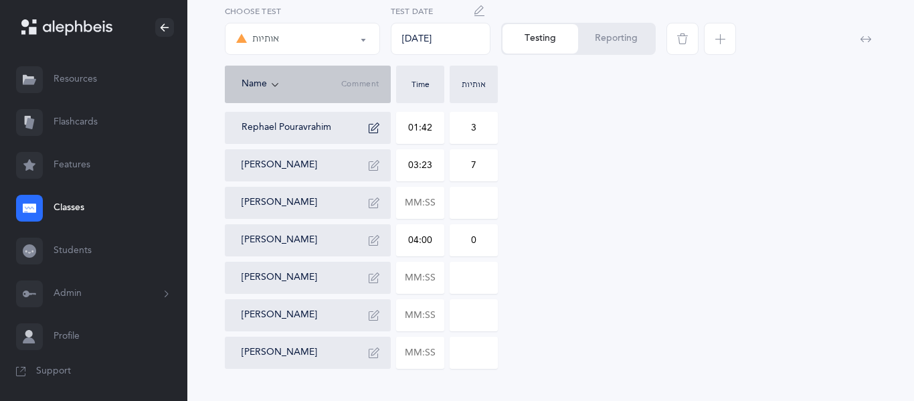
click at [466, 193] on input at bounding box center [474, 202] width 47 height 31
click at [440, 200] on input "text" at bounding box center [420, 202] width 47 height 31
click at [465, 208] on input at bounding box center [474, 202] width 47 height 31
type input "8"
click at [435, 206] on input "text" at bounding box center [420, 202] width 47 height 31
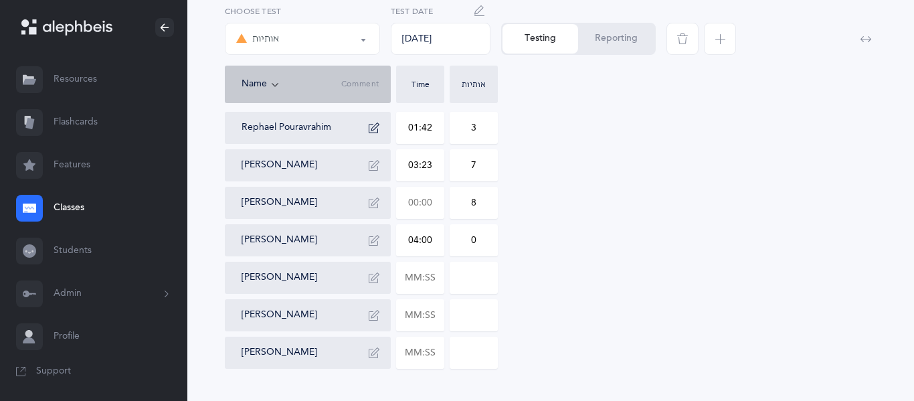
click at [421, 204] on input "text" at bounding box center [420, 202] width 47 height 31
click at [416, 201] on input "text" at bounding box center [420, 202] width 47 height 31
click at [418, 203] on input "text" at bounding box center [420, 202] width 47 height 31
click at [421, 206] on input "text" at bounding box center [420, 202] width 47 height 31
click at [419, 206] on input "text" at bounding box center [420, 202] width 47 height 31
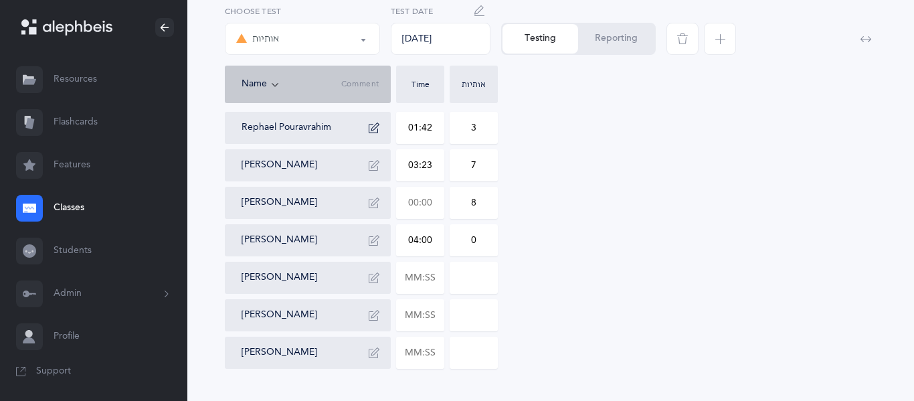
click at [419, 206] on input "text" at bounding box center [420, 202] width 47 height 31
click at [437, 288] on input "text" at bounding box center [420, 277] width 47 height 31
type input "03:00"
type input "0"
click at [420, 280] on input "text" at bounding box center [420, 277] width 47 height 31
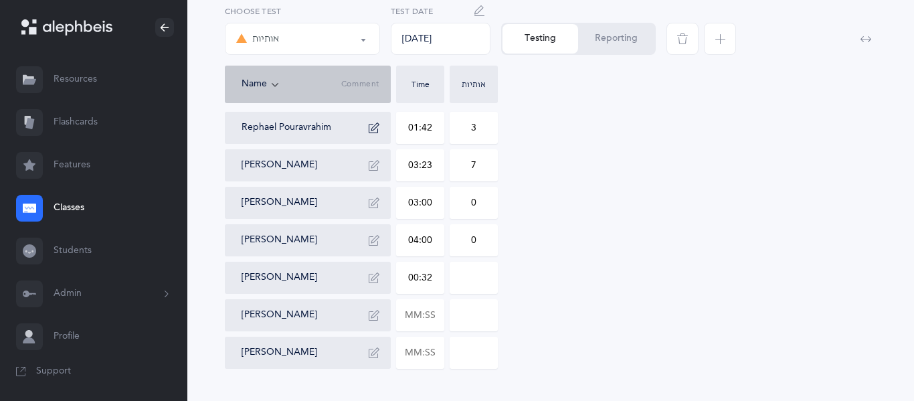
click at [419, 281] on input "00:32" at bounding box center [420, 277] width 47 height 31
click at [472, 278] on input at bounding box center [474, 277] width 47 height 31
type input "02:32"
click at [479, 278] on input "30" at bounding box center [474, 277] width 47 height 31
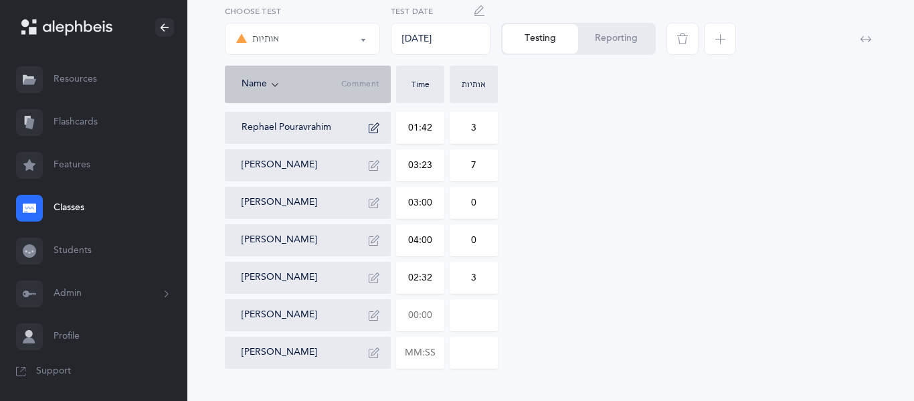
type input "3"
click at [430, 317] on input "text" at bounding box center [420, 315] width 47 height 31
click at [459, 320] on input at bounding box center [474, 315] width 47 height 31
type input "02:00"
click at [477, 315] on input "0" at bounding box center [474, 315] width 47 height 31
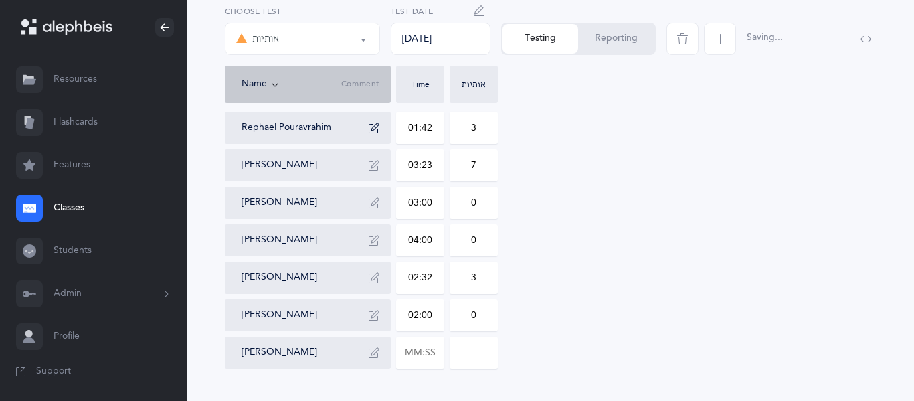
click at [477, 315] on input "0" at bounding box center [474, 315] width 47 height 31
type input "1"
click at [438, 348] on input "text" at bounding box center [420, 352] width 47 height 31
click at [467, 359] on input at bounding box center [474, 352] width 47 height 31
type input "03:34"
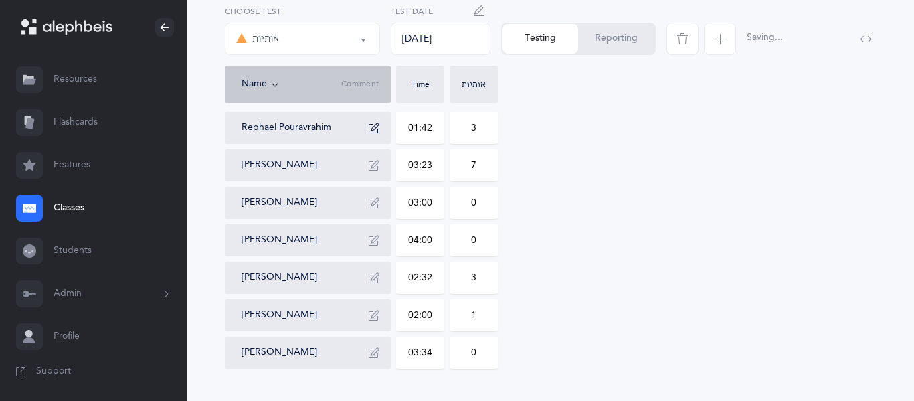
click at [475, 356] on input "0" at bounding box center [474, 352] width 47 height 31
type input "6"
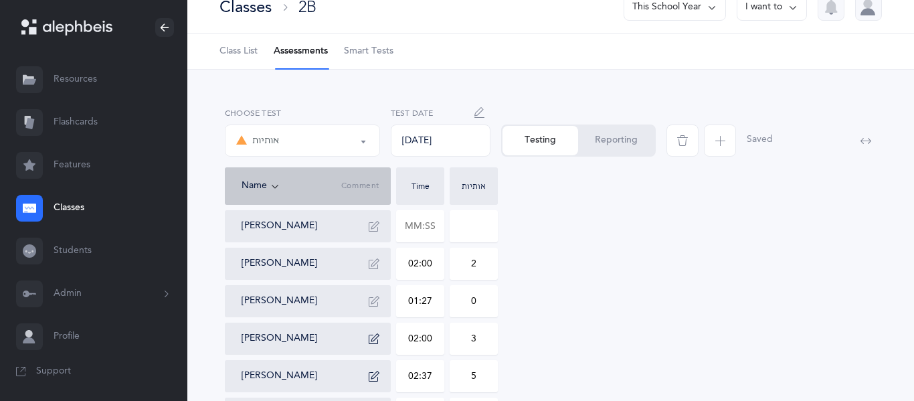
scroll to position [0, 0]
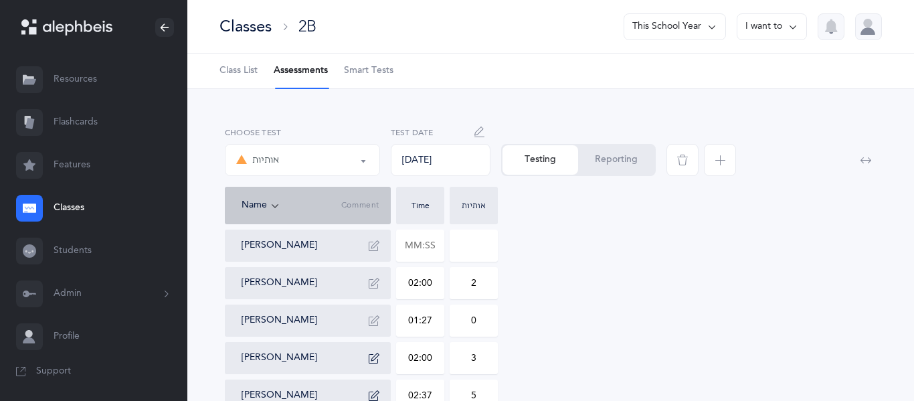
click at [77, 212] on link "Classes" at bounding box center [93, 208] width 187 height 43
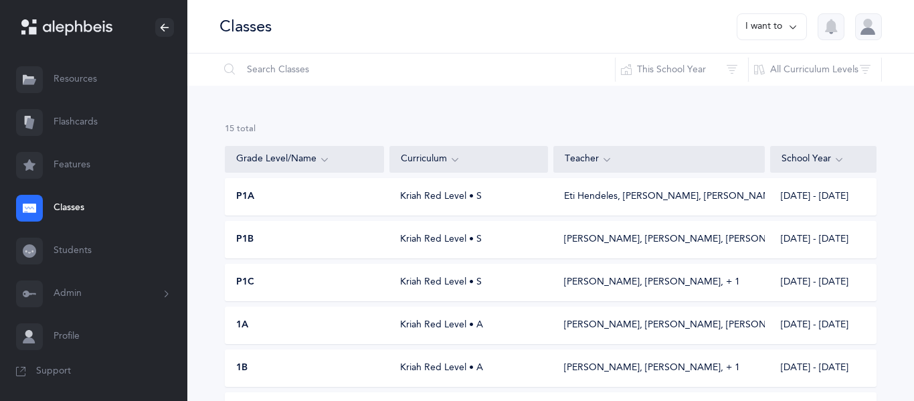
scroll to position [295, 0]
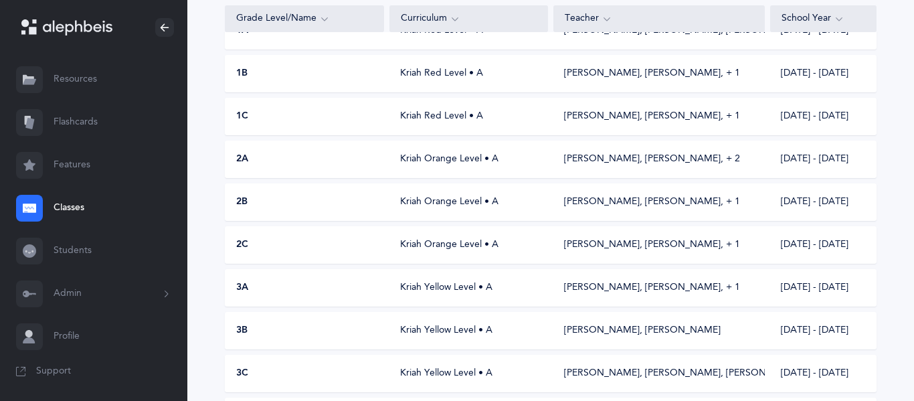
click at [265, 233] on div "2C Kriah Orange Level • A [PERSON_NAME], [PERSON_NAME]‪, + 1‬ [DATE] - [DATE]" at bounding box center [551, 244] width 652 height 37
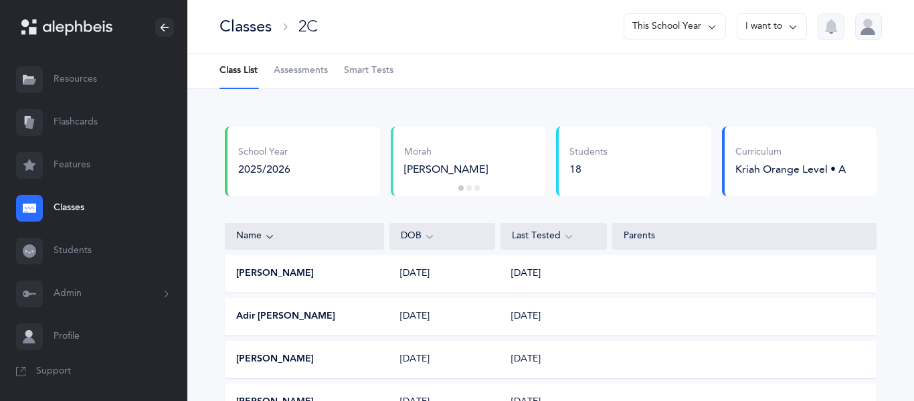
click at [307, 56] on link "Assessments" at bounding box center [301, 71] width 54 height 35
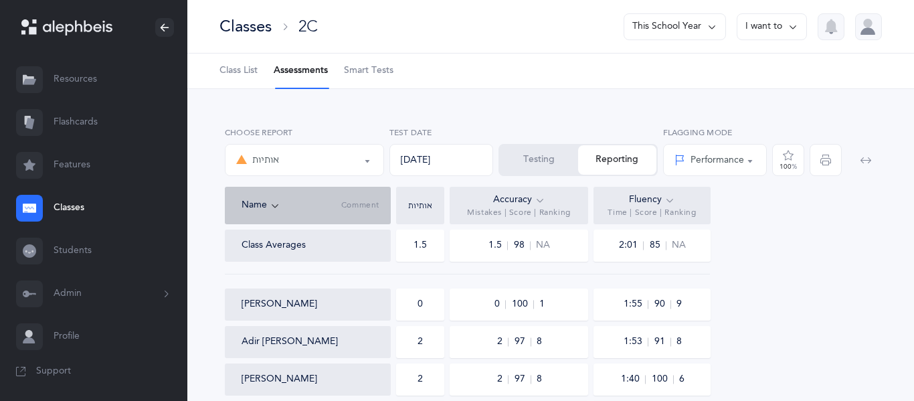
click at [526, 165] on button "Testing" at bounding box center [539, 159] width 78 height 29
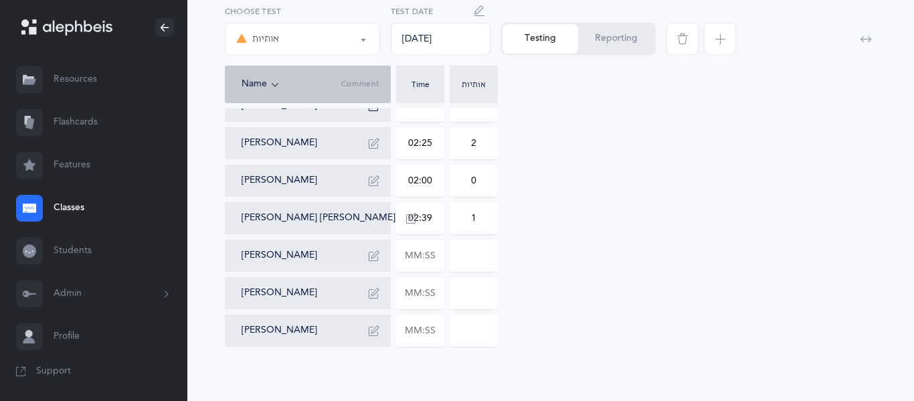
scroll to position [562, 0]
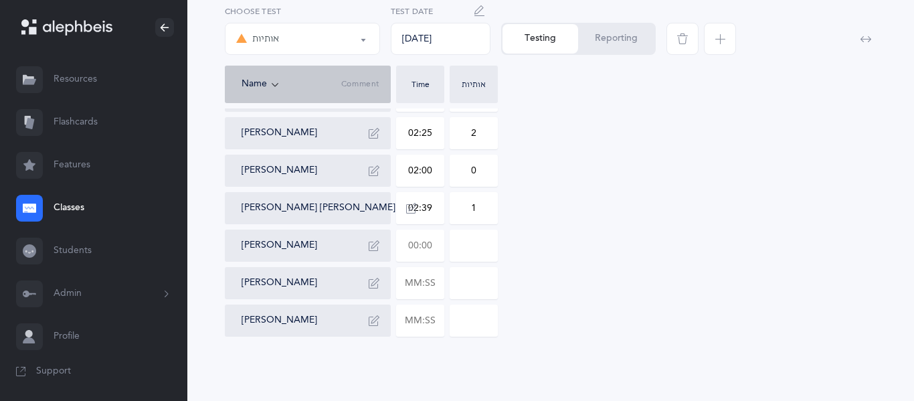
click at [432, 250] on input "text" at bounding box center [420, 245] width 47 height 31
click at [474, 258] on input at bounding box center [474, 245] width 47 height 31
type input "01:33"
type input "0"
click at [436, 292] on input "text" at bounding box center [420, 283] width 47 height 31
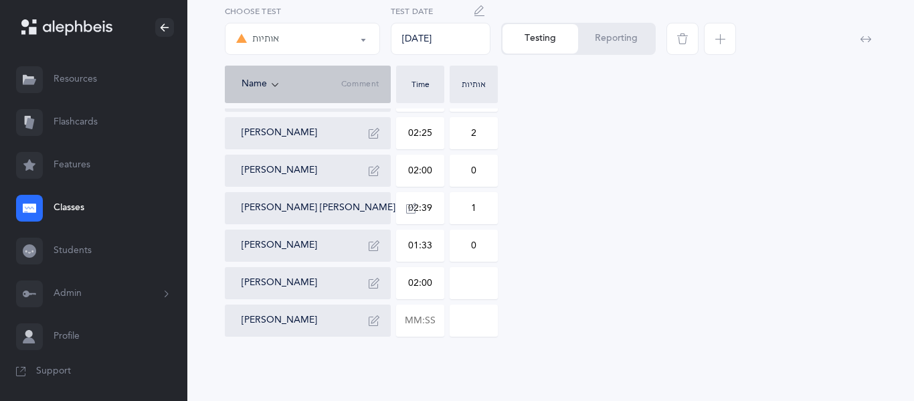
click at [467, 287] on input at bounding box center [474, 283] width 47 height 31
type input "02:00"
click at [473, 285] on input "0" at bounding box center [474, 283] width 47 height 31
type input "3"
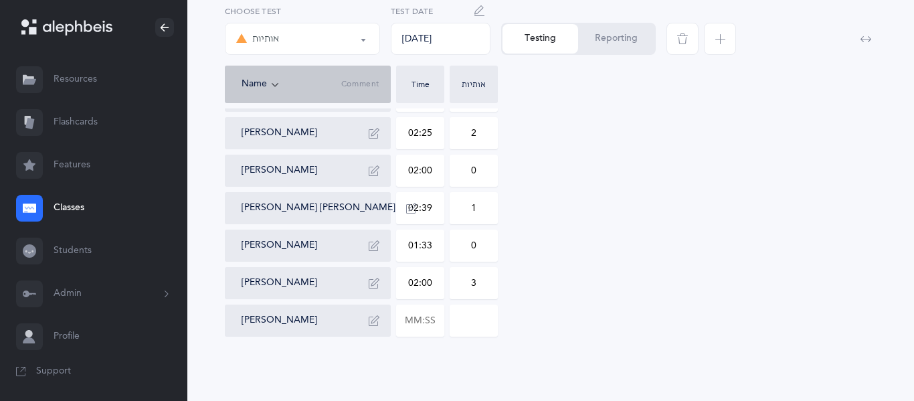
click at [445, 321] on div "[PERSON_NAME] 01:55 0 [PERSON_NAME] 01:53 2 [PERSON_NAME] 01:40 2 [PERSON_NAME]…" at bounding box center [551, 1] width 652 height 669
click at [443, 321] on input "text" at bounding box center [420, 320] width 47 height 31
click at [469, 323] on input at bounding box center [474, 320] width 47 height 31
type input "01:12"
type input "0"
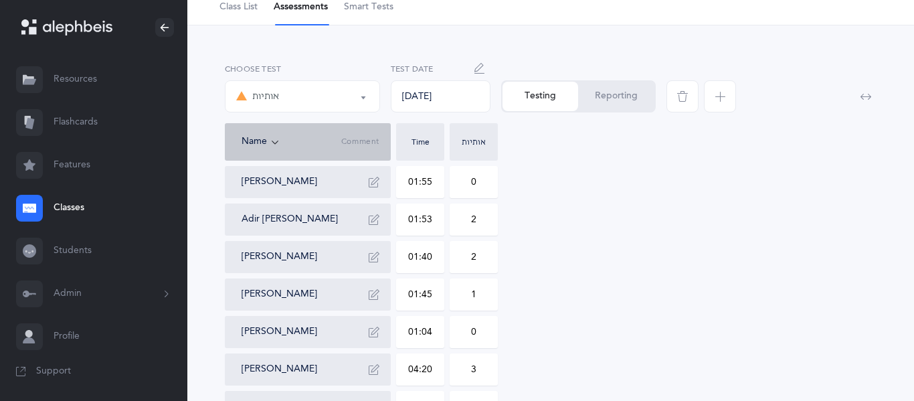
scroll to position [0, 0]
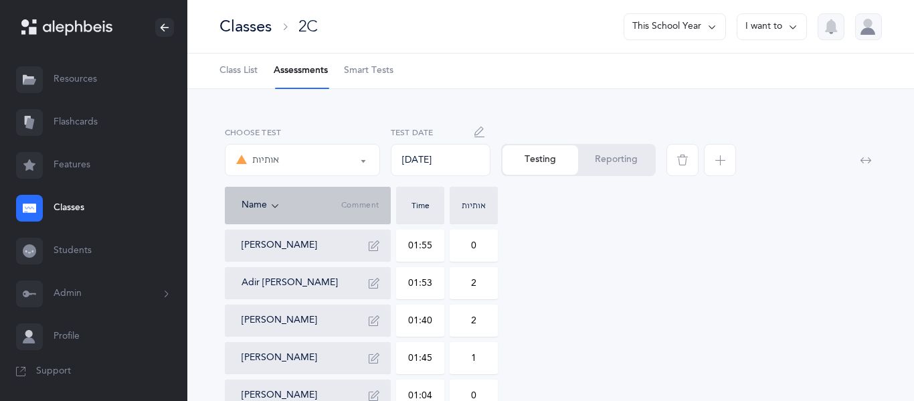
click at [74, 218] on link "Classes" at bounding box center [93, 208] width 187 height 43
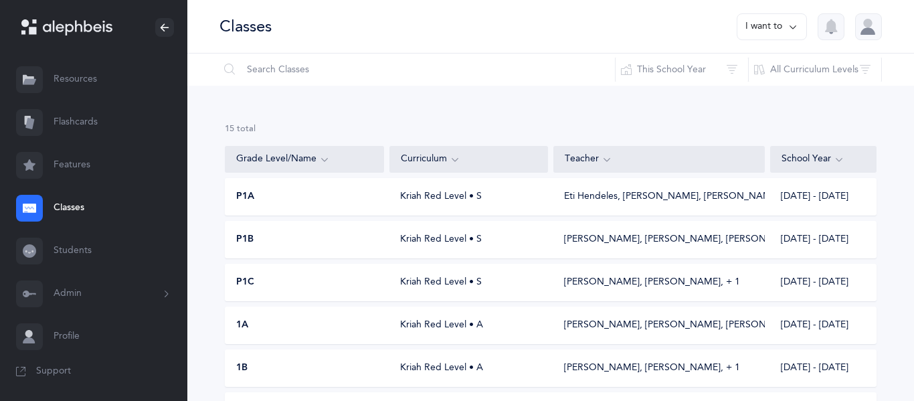
scroll to position [295, 0]
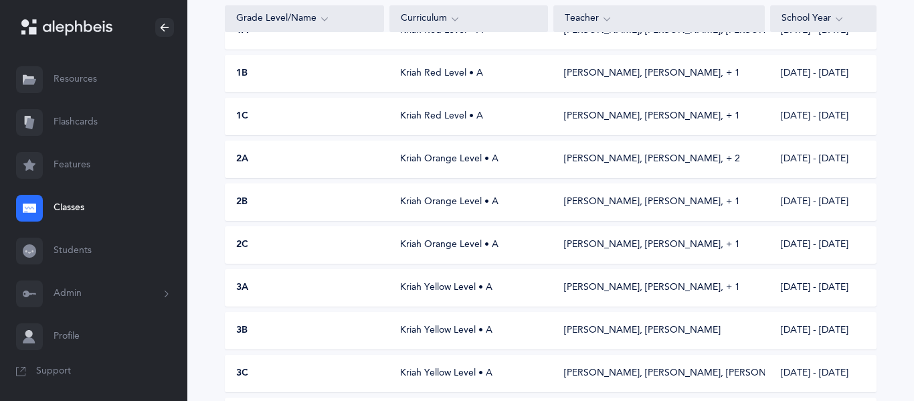
click at [262, 215] on div "2B Kriah Orange Level • A [PERSON_NAME], [PERSON_NAME]‪, + 1‬ [DATE] - [DATE]" at bounding box center [551, 201] width 652 height 37
click at [347, 212] on div "2B Kriah Orange Level • A [PERSON_NAME], [PERSON_NAME]‪, + 1‬ [DATE] - [DATE]" at bounding box center [551, 201] width 652 height 37
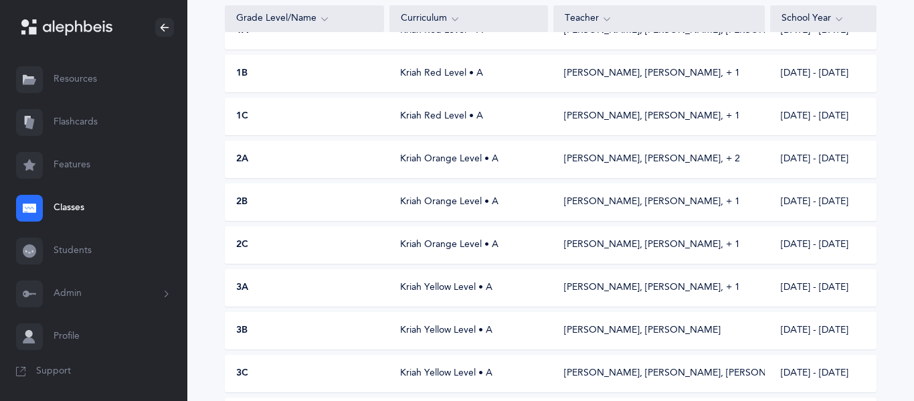
click at [347, 212] on div "2B Kriah Orange Level • A [PERSON_NAME], [PERSON_NAME]‪, + 1‬ [DATE] - [DATE]" at bounding box center [551, 201] width 652 height 37
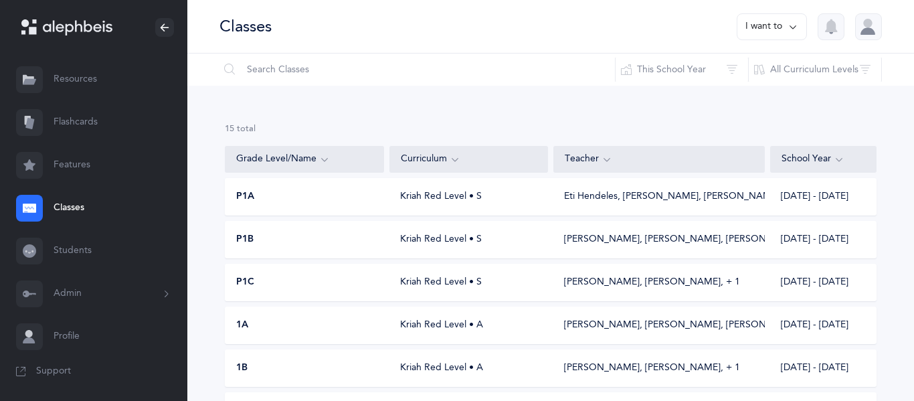
click at [70, 208] on link "Classes" at bounding box center [93, 208] width 187 height 43
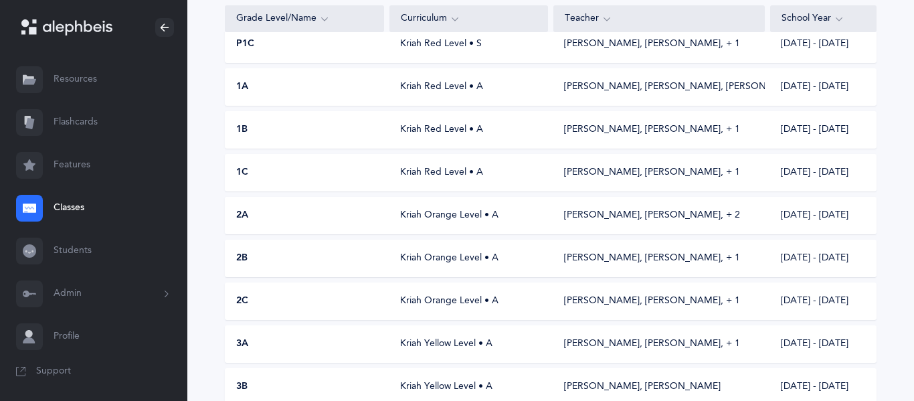
scroll to position [241, 0]
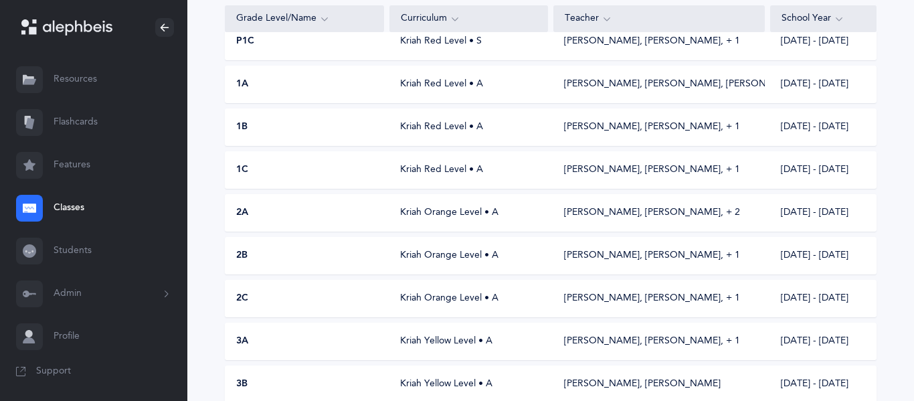
click at [451, 262] on div "Kriah Orange Level • A" at bounding box center [469, 255] width 159 height 13
click at [40, 234] on link "Students" at bounding box center [93, 251] width 187 height 43
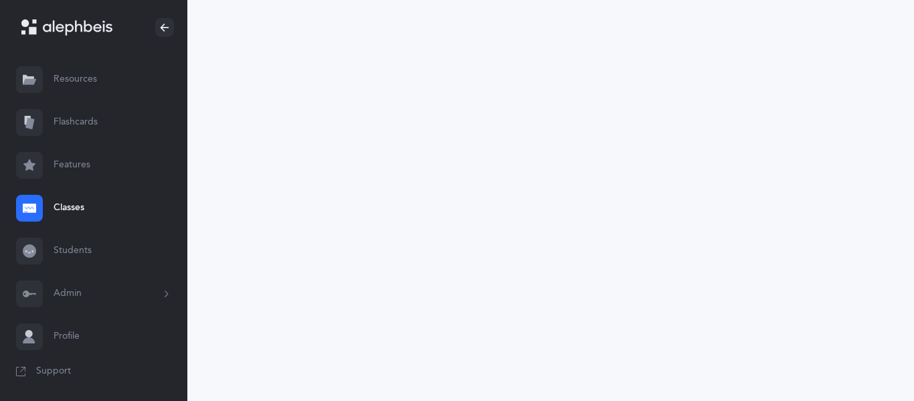
click at [58, 213] on link "Classes" at bounding box center [93, 208] width 187 height 43
click at [66, 203] on link "Classes" at bounding box center [93, 208] width 187 height 43
click at [21, 204] on div at bounding box center [29, 208] width 27 height 27
click at [66, 209] on link "Classes" at bounding box center [93, 208] width 187 height 43
click at [60, 242] on link "Students" at bounding box center [93, 251] width 187 height 43
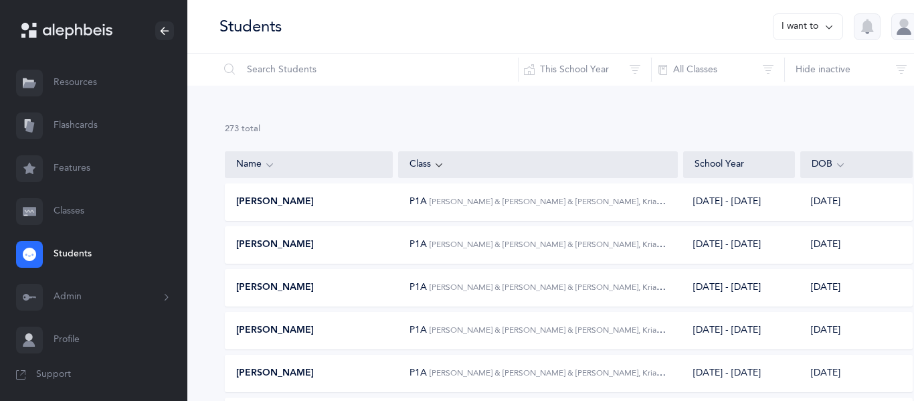
click at [38, 223] on div at bounding box center [29, 211] width 27 height 27
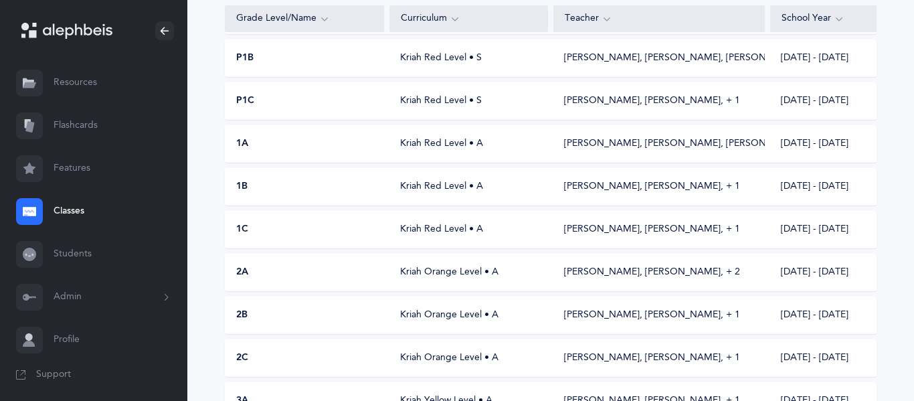
scroll to position [187, 0]
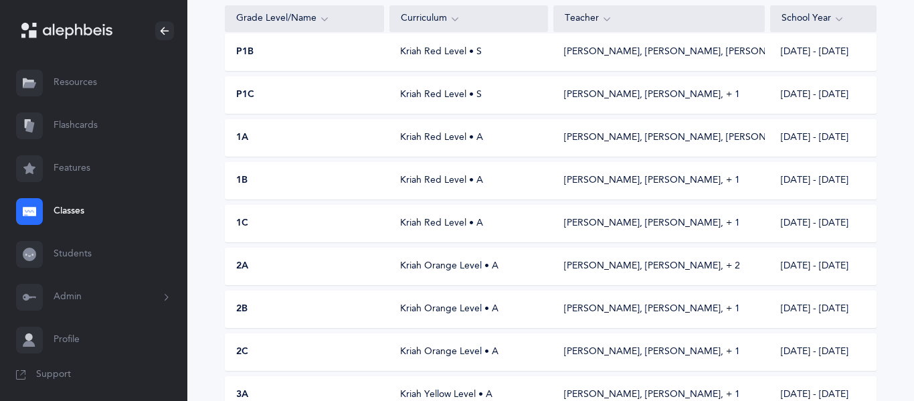
click at [285, 311] on div "2B" at bounding box center [305, 309] width 159 height 13
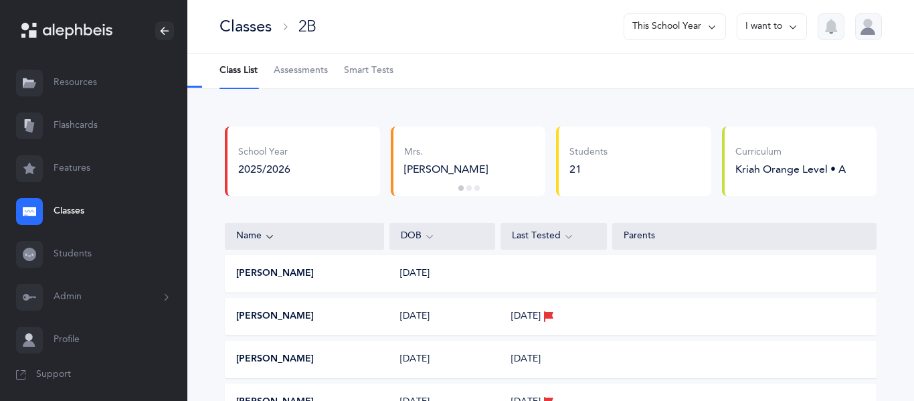
select select "2"
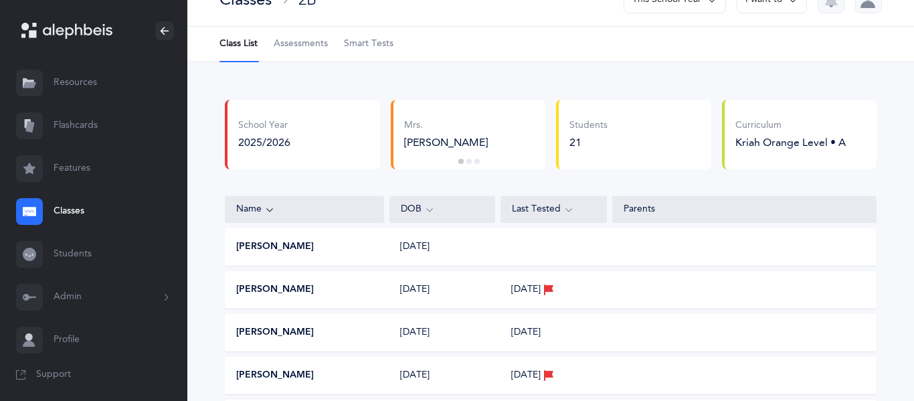
scroll to position [54, 0]
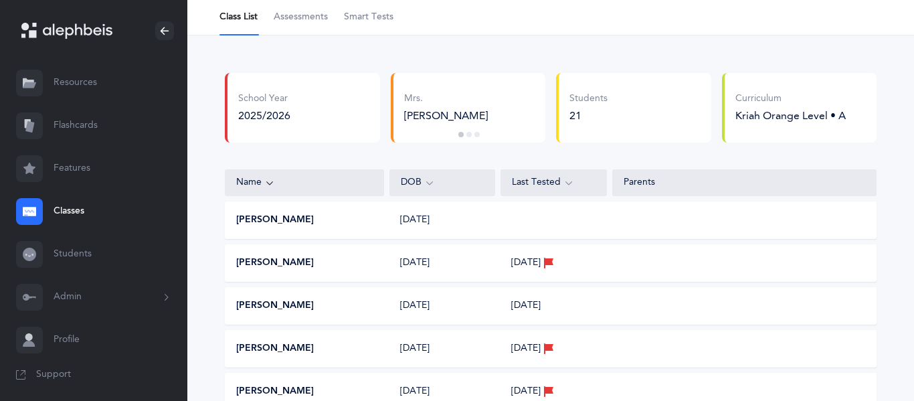
click at [297, 25] on link "Assessments" at bounding box center [301, 17] width 54 height 35
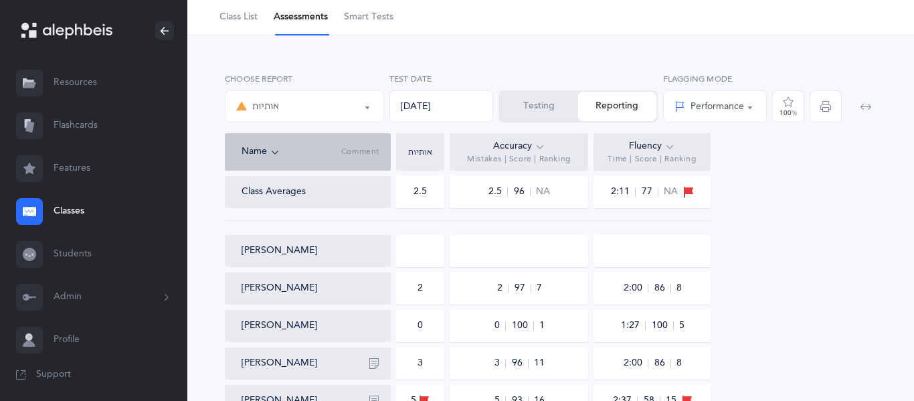
click at [526, 110] on button "Testing" at bounding box center [539, 106] width 78 height 29
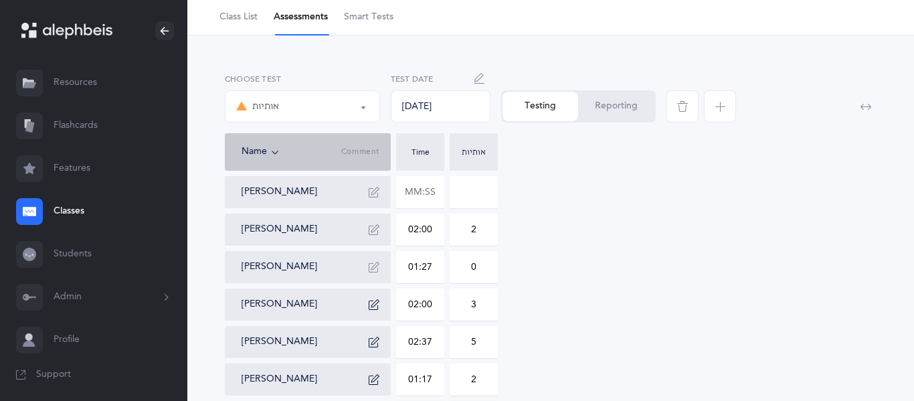
click at [463, 191] on input at bounding box center [474, 192] width 47 height 31
type input "1"
click at [430, 202] on input "text" at bounding box center [420, 192] width 47 height 31
type input "02:00"
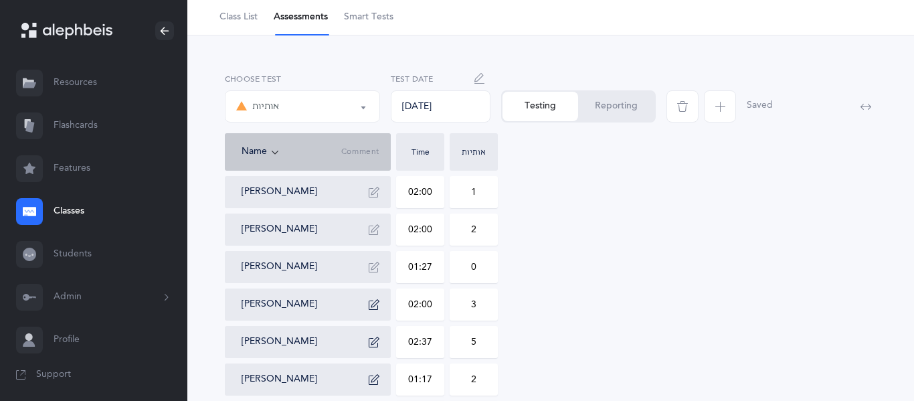
type input "0"
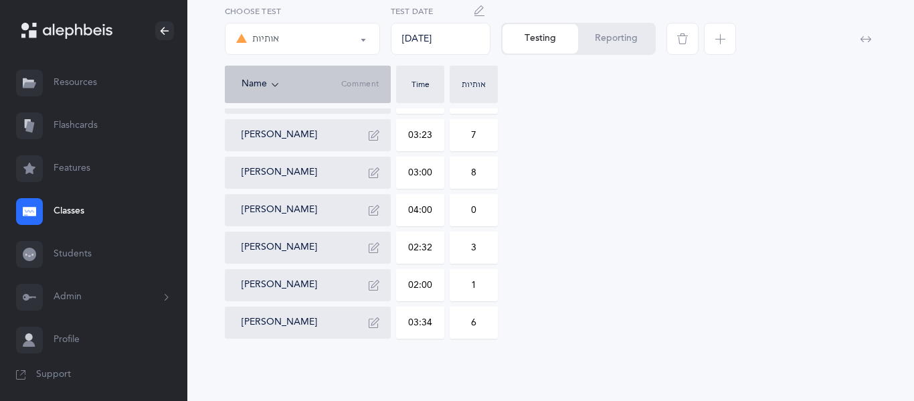
scroll to position [675, 0]
click at [84, 206] on link "Classes" at bounding box center [93, 211] width 187 height 43
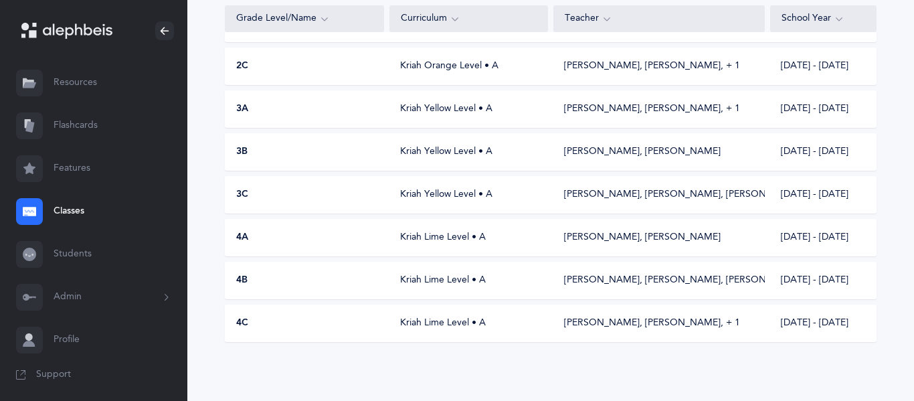
scroll to position [187, 0]
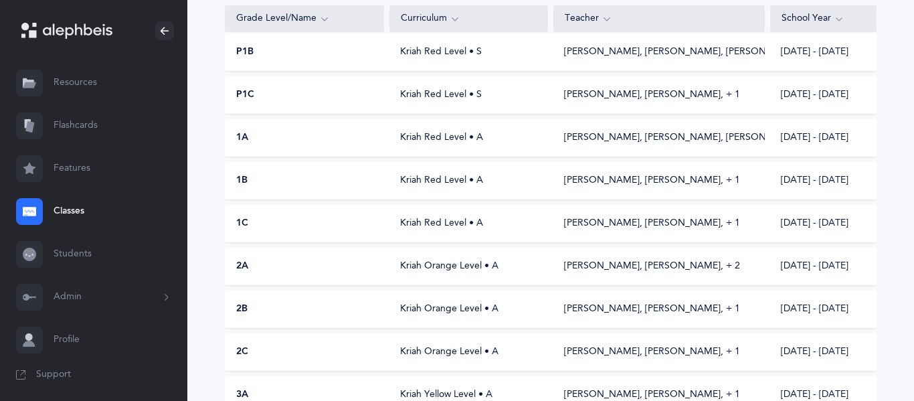
click at [258, 347] on div "2C" at bounding box center [305, 351] width 159 height 13
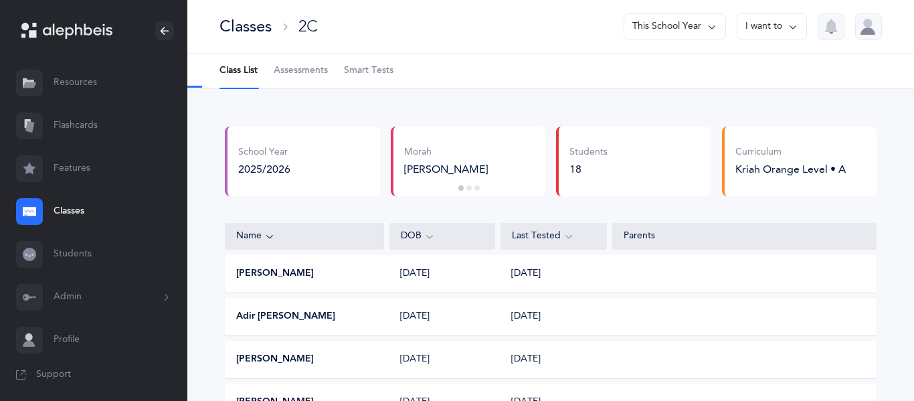
select select "2"
click at [307, 79] on link "Assessments" at bounding box center [301, 71] width 54 height 35
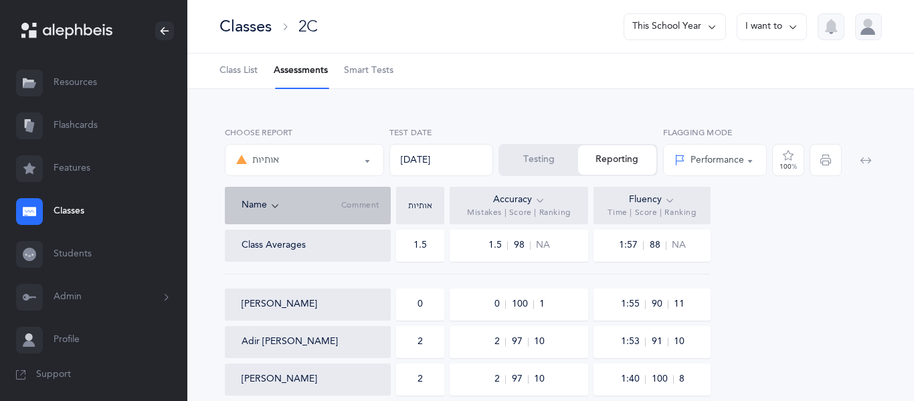
click at [519, 163] on button "Testing" at bounding box center [539, 159] width 78 height 29
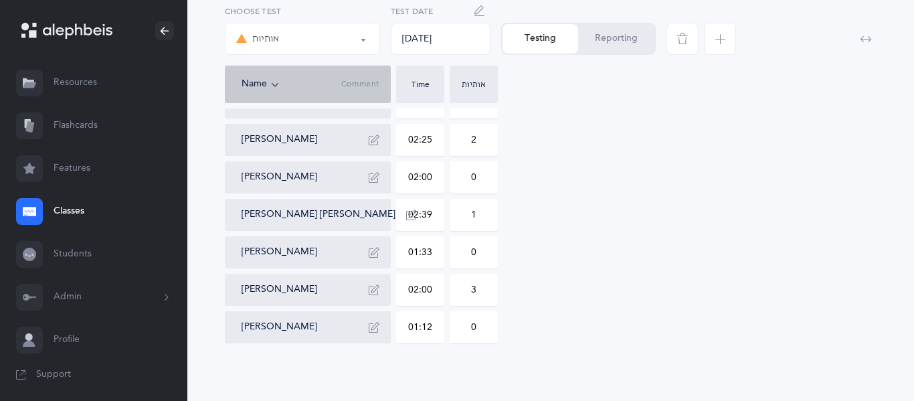
scroll to position [562, 0]
